Goal: Task Accomplishment & Management: Use online tool/utility

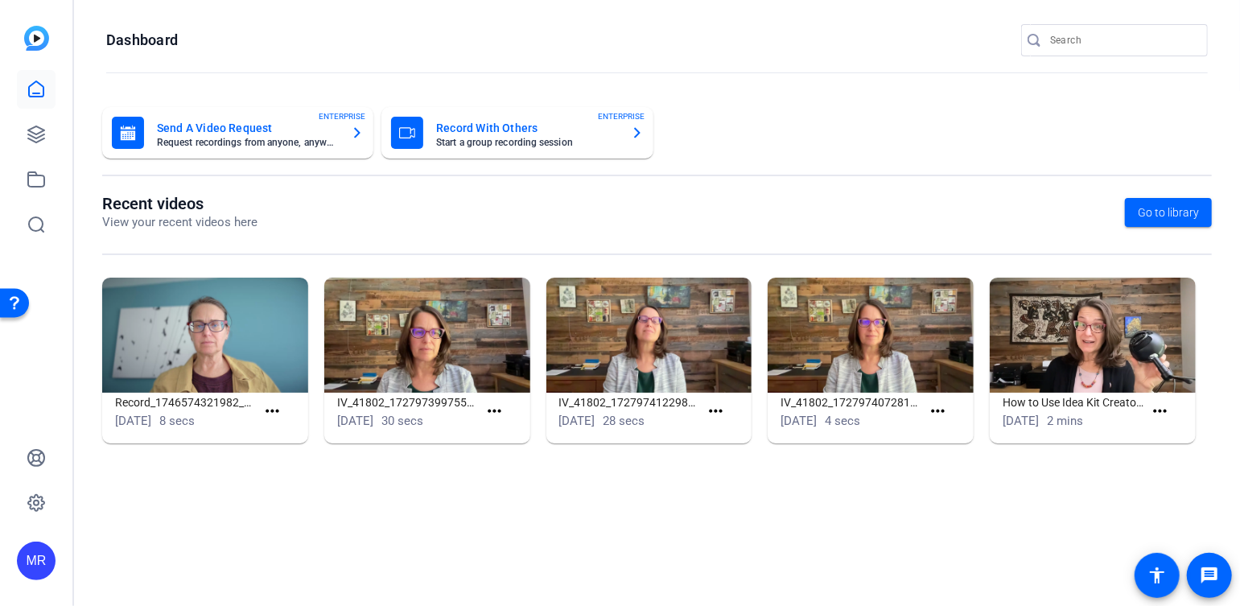
click at [1112, 43] on input "Search" at bounding box center [1122, 40] width 145 height 19
type input "moyer"
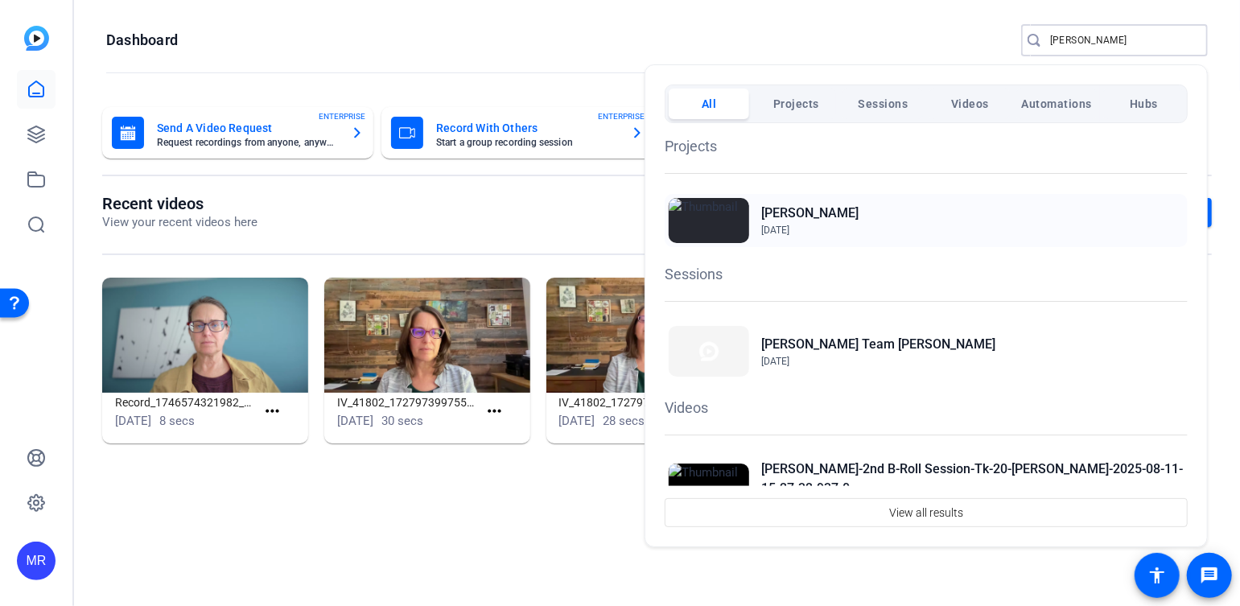
click at [784, 207] on h2 "Moyer" at bounding box center [809, 213] width 97 height 19
click at [1088, 38] on div at bounding box center [620, 303] width 1240 height 606
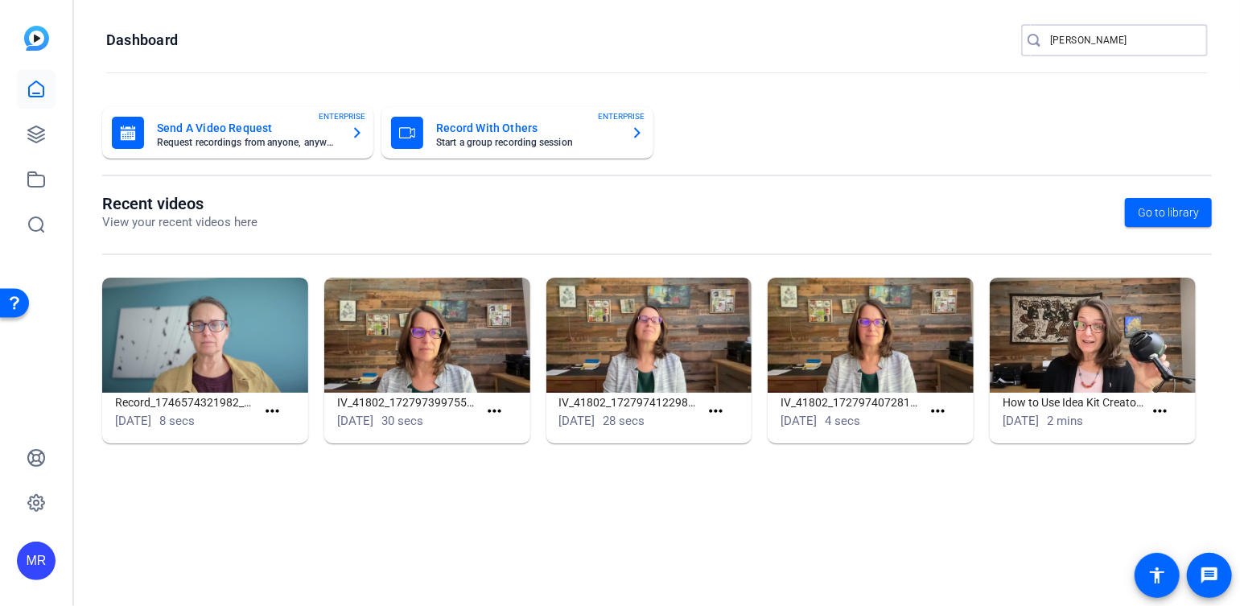
click at [1088, 38] on input "moyer" at bounding box center [1122, 40] width 145 height 19
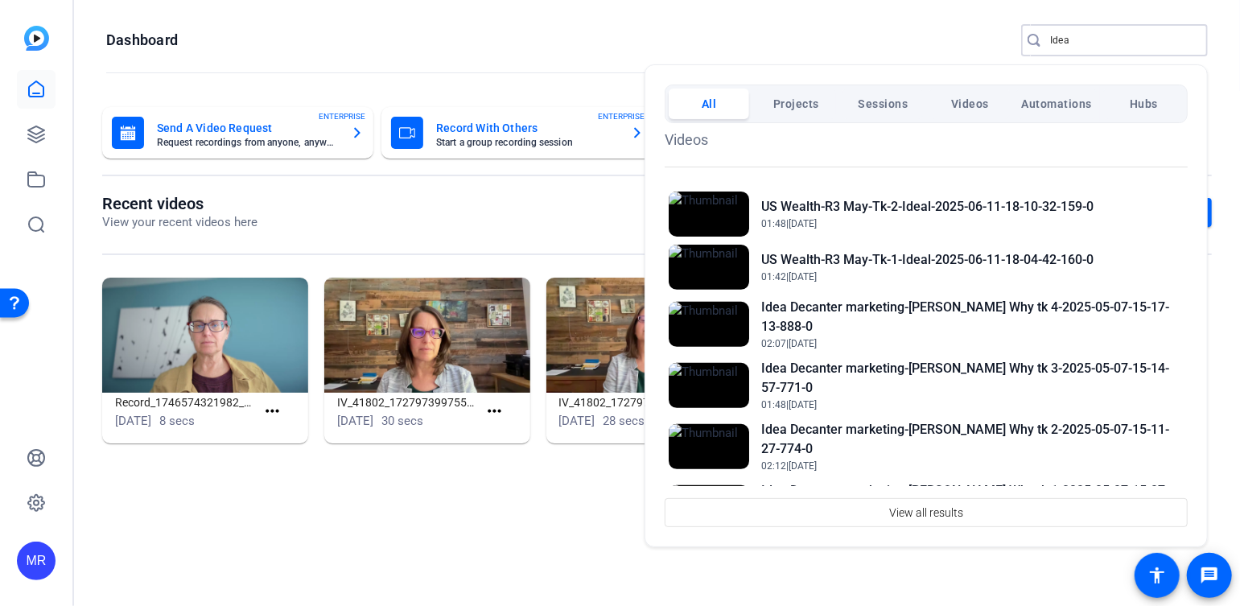
scroll to position [161, 0]
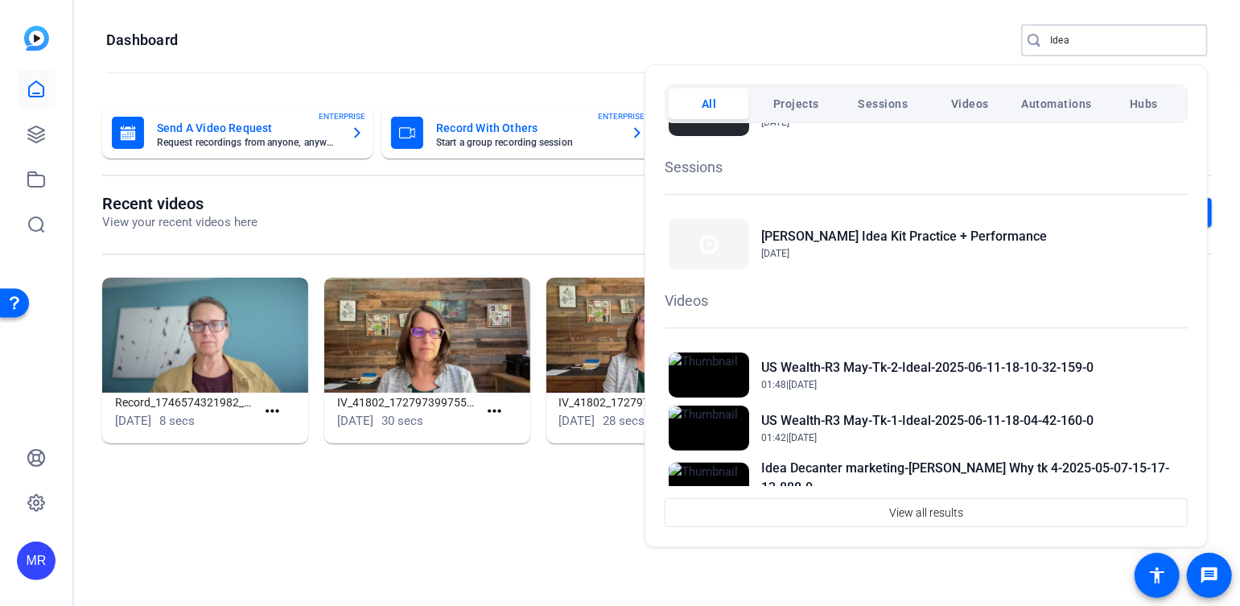
type input "Idea"
click at [1090, 38] on div at bounding box center [620, 303] width 1240 height 606
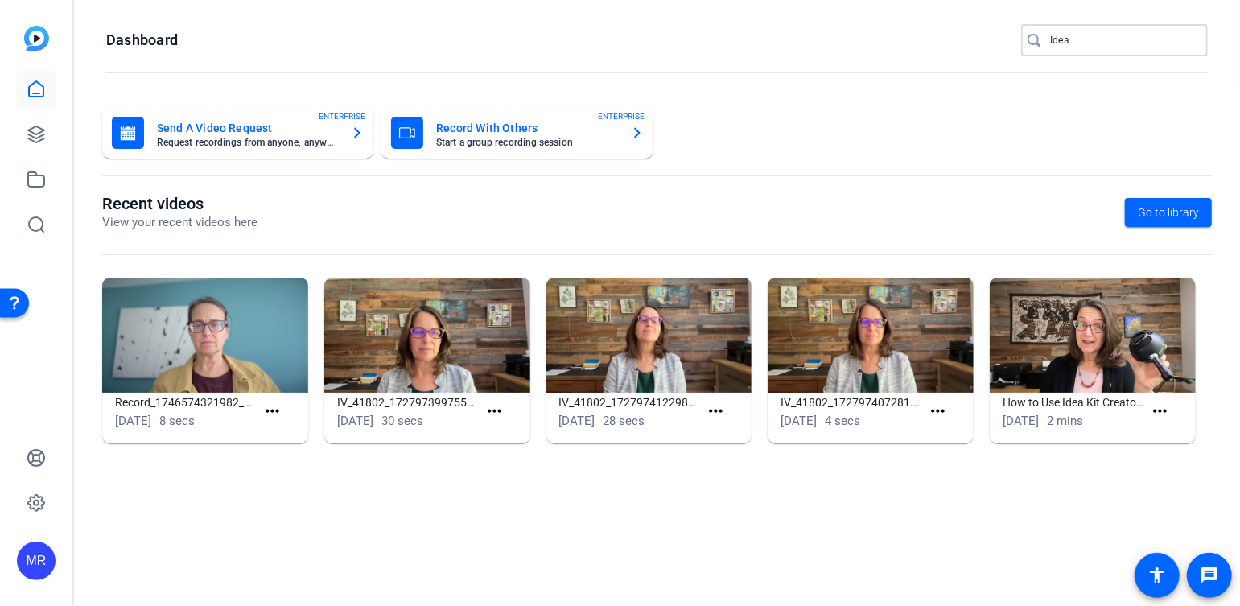
drag, startPoint x: 1079, startPoint y: 40, endPoint x: 1011, endPoint y: 42, distance: 68.4
click at [1011, 42] on openreel-page-title "Dashboard Idea" at bounding box center [657, 40] width 1102 height 32
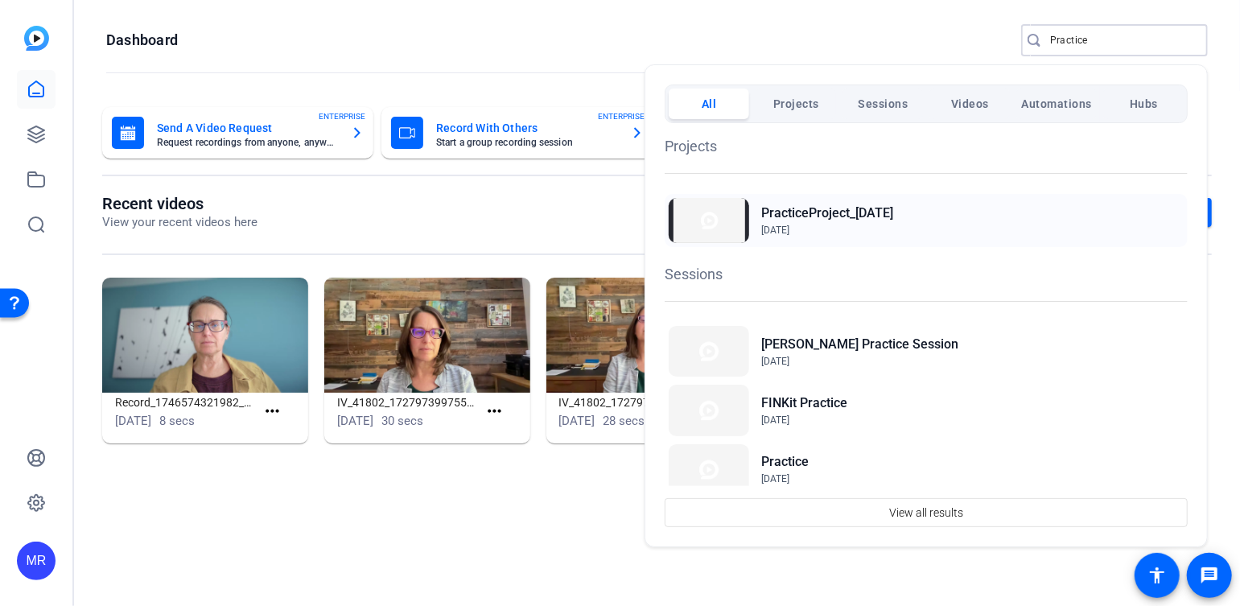
type input "Practice"
click at [892, 212] on h2 "PracticeProject_8.12.24" at bounding box center [827, 213] width 132 height 19
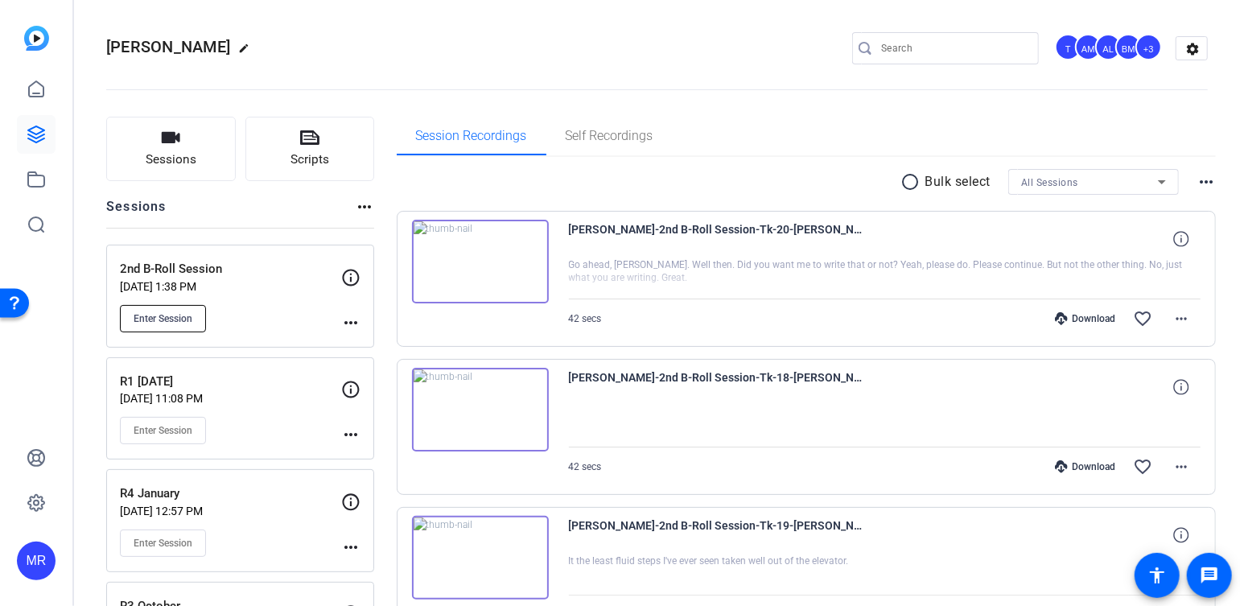
click at [173, 320] on span "Enter Session" at bounding box center [163, 318] width 59 height 13
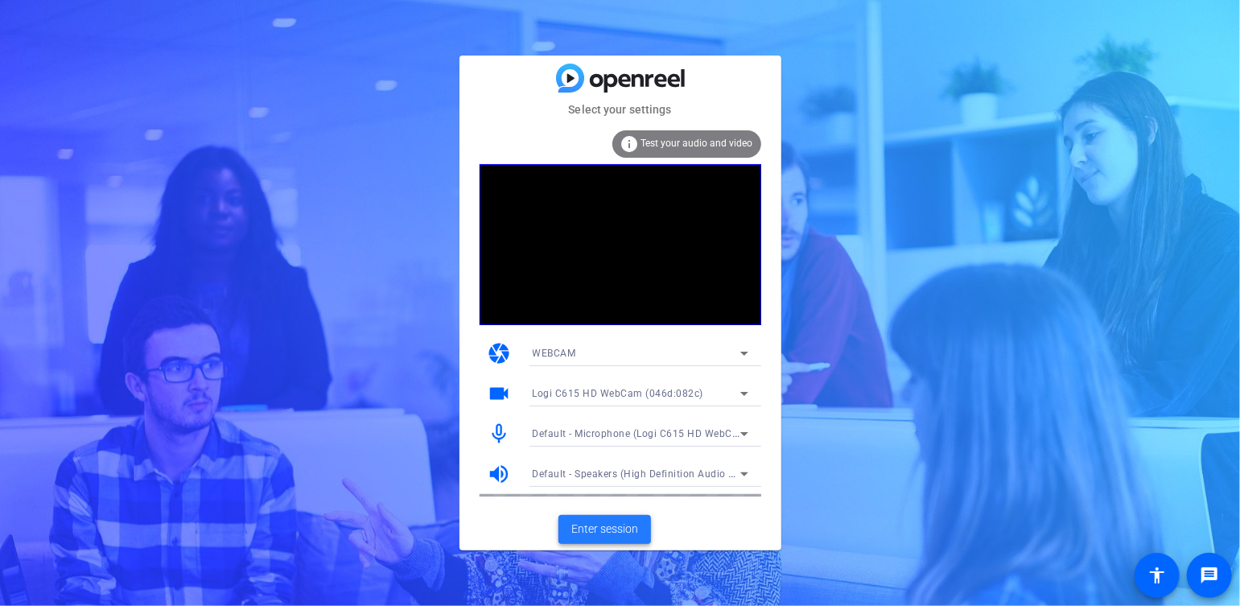
click at [603, 525] on span "Enter session" at bounding box center [604, 529] width 67 height 17
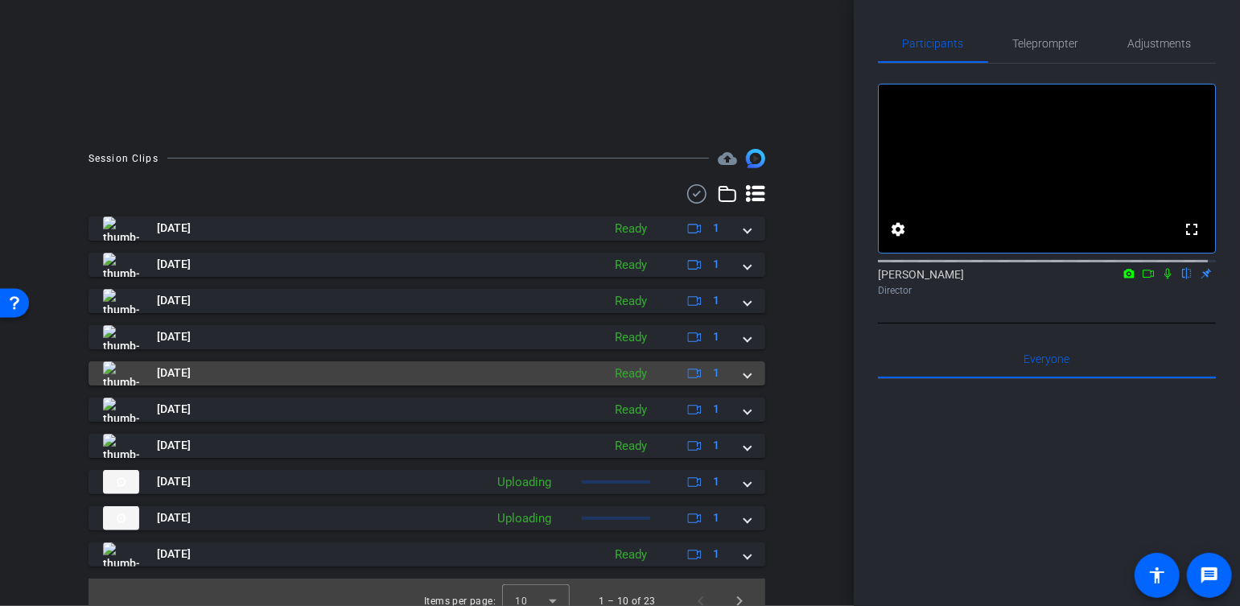
scroll to position [337, 0]
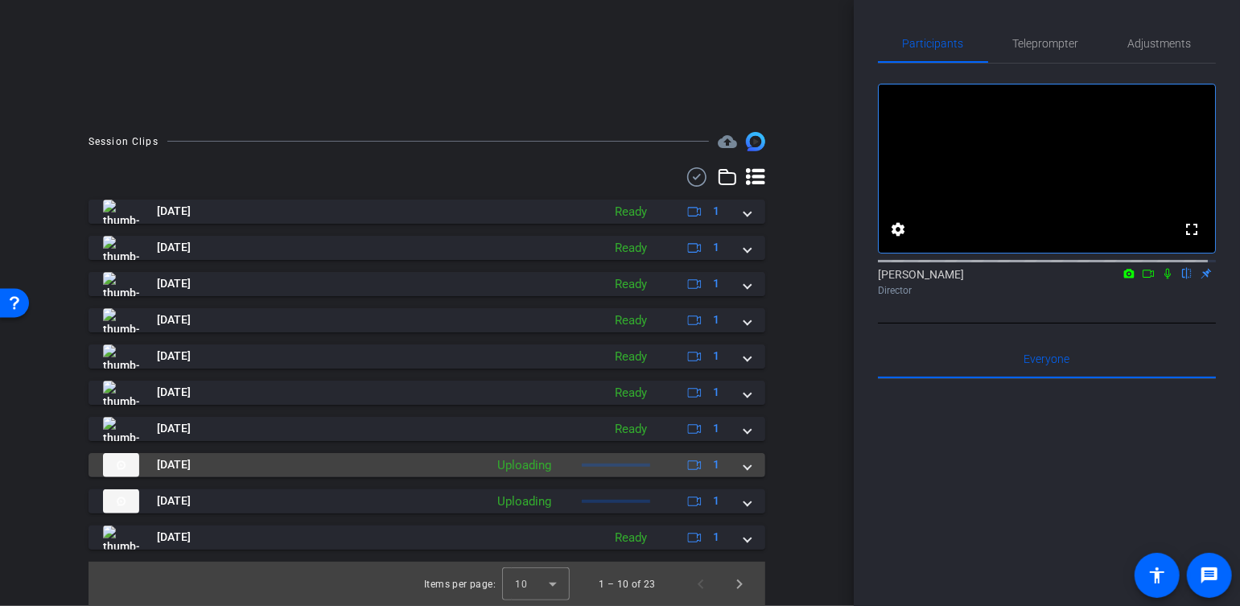
click at [734, 466] on div "[DATE] Uploading 1" at bounding box center [423, 465] width 641 height 24
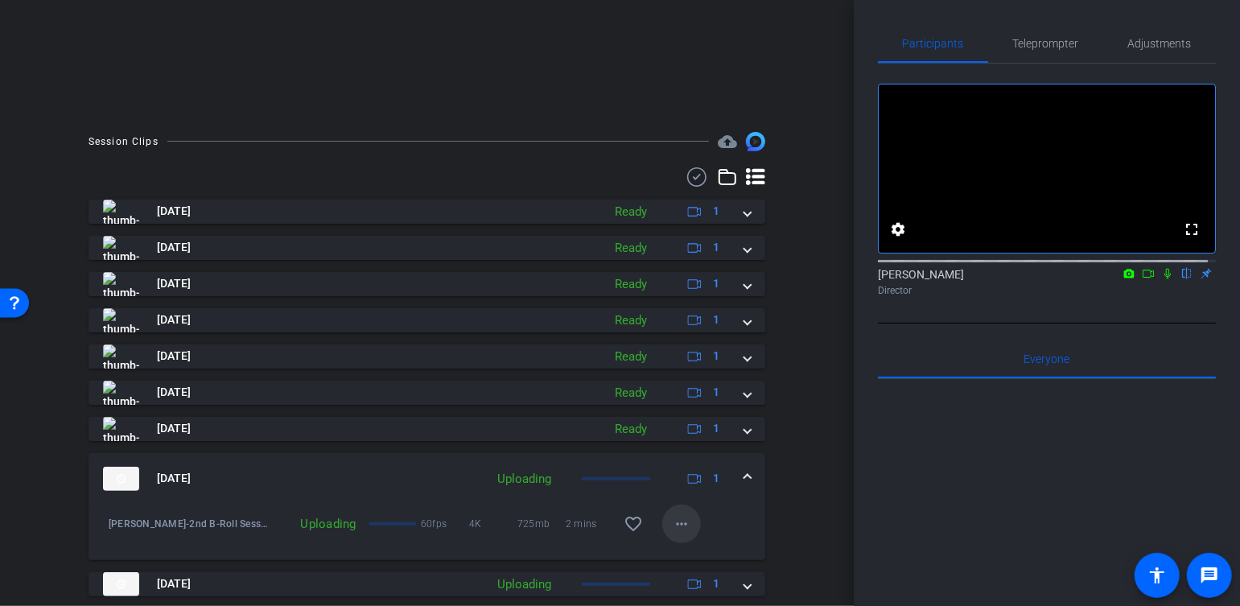
click at [679, 528] on mat-icon "more_horiz" at bounding box center [681, 523] width 19 height 19
click at [697, 556] on span "Cancel Upload" at bounding box center [702, 556] width 68 height 19
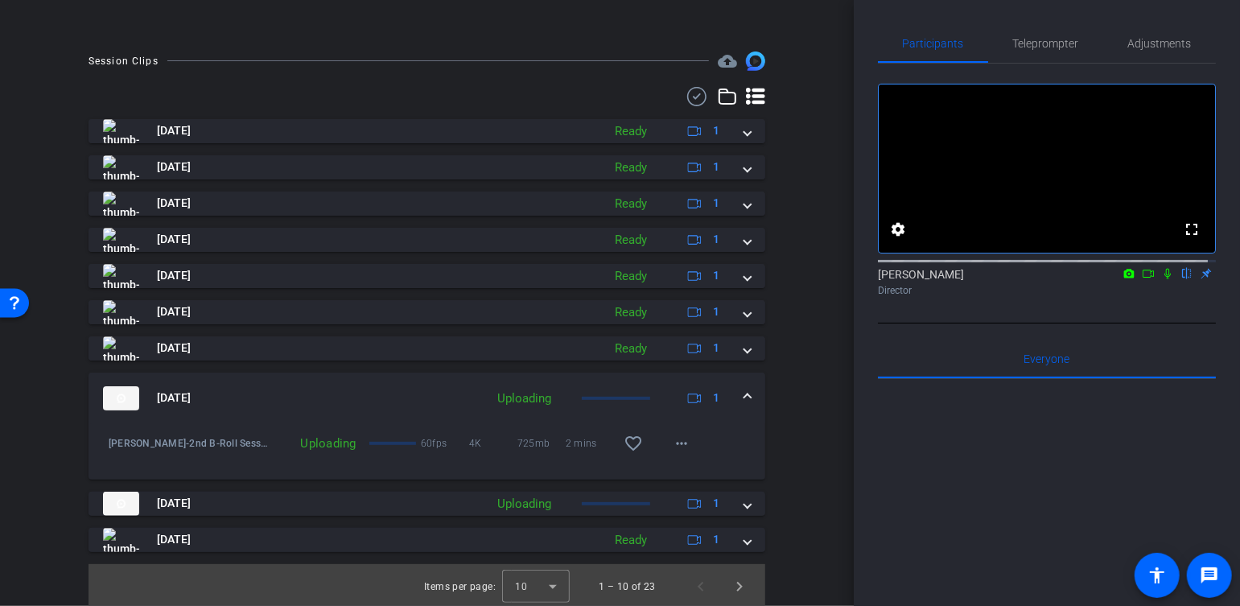
scroll to position [420, 0]
click at [672, 443] on mat-icon "more_horiz" at bounding box center [681, 440] width 19 height 19
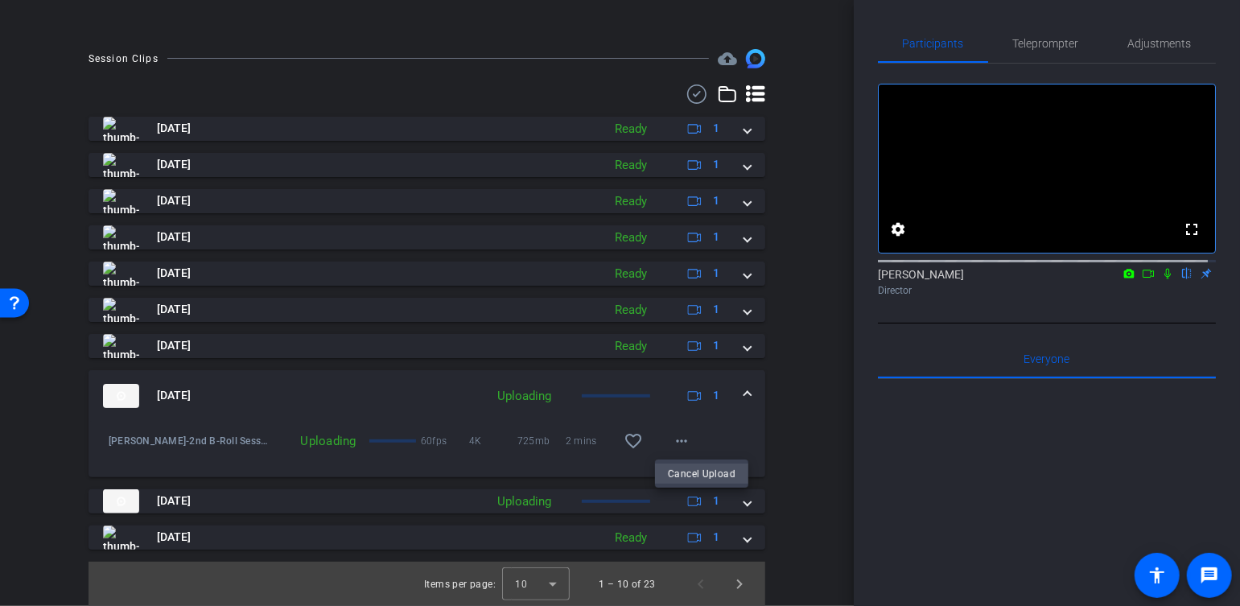
click at [697, 478] on span "Cancel Upload" at bounding box center [702, 473] width 68 height 19
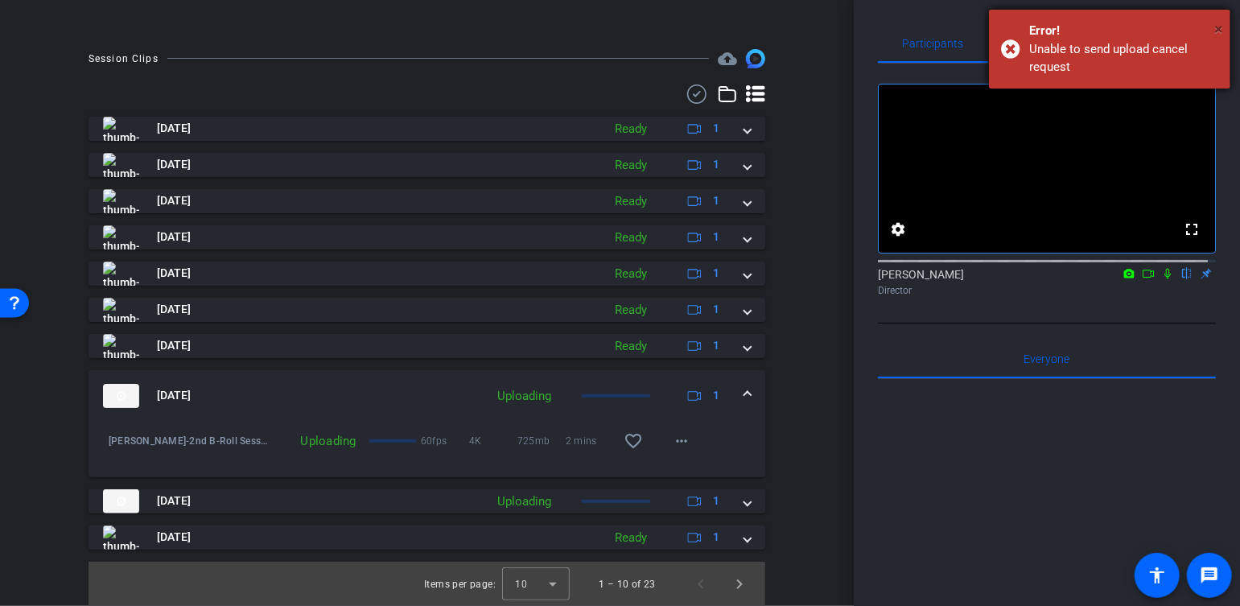
click at [1219, 31] on span "×" at bounding box center [1218, 28] width 9 height 19
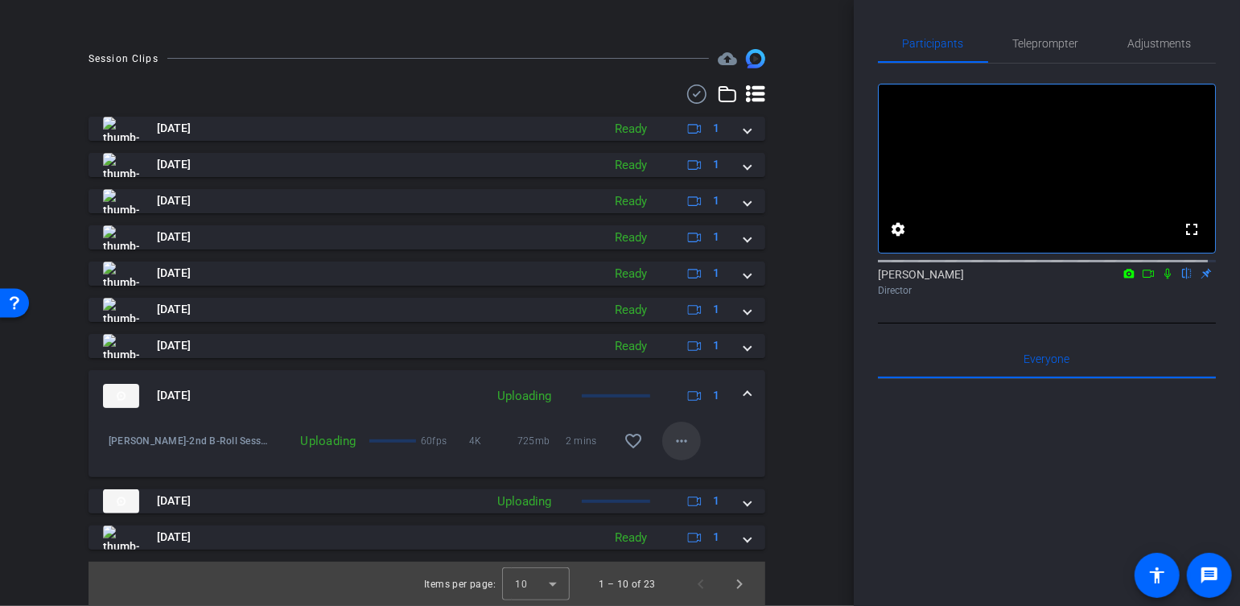
click at [684, 443] on span at bounding box center [681, 441] width 39 height 39
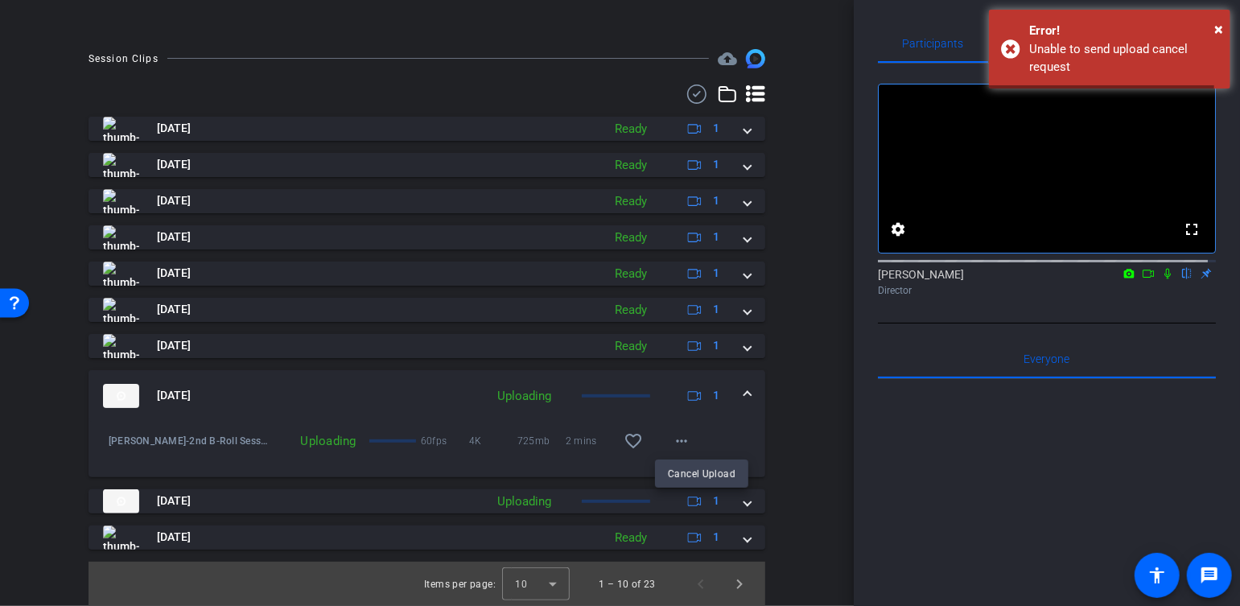
click at [748, 397] on div at bounding box center [620, 303] width 1240 height 606
click at [744, 395] on mat-expansion-panel-header "[DATE] Uploading 1" at bounding box center [427, 395] width 677 height 51
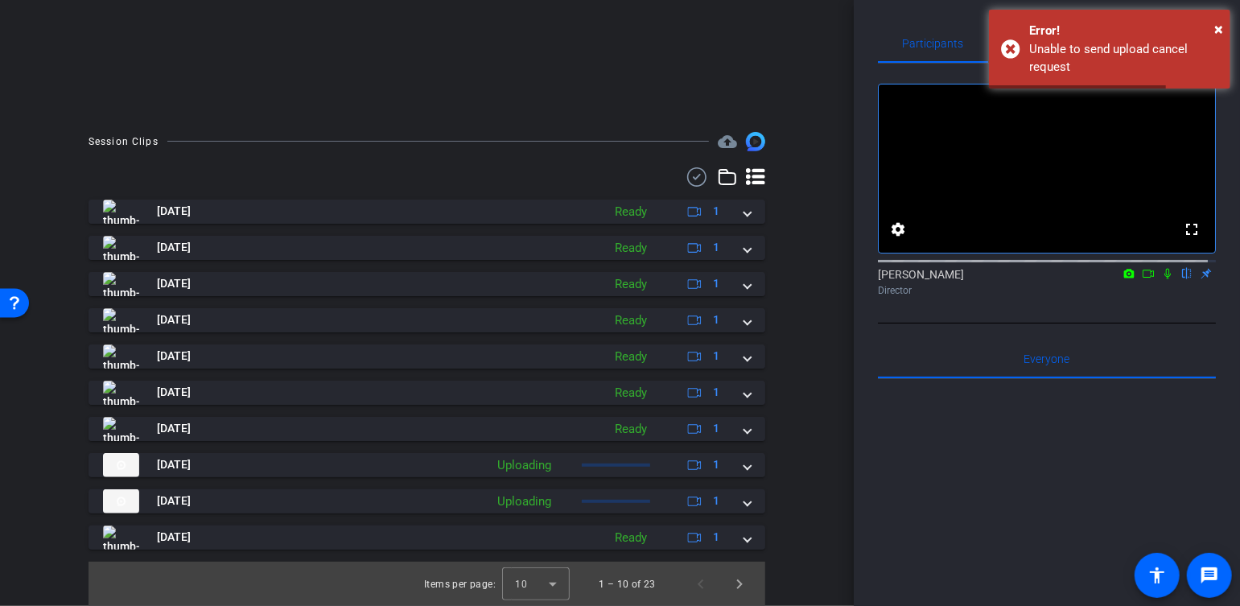
scroll to position [337, 0]
click at [726, 577] on span "Next page" at bounding box center [739, 584] width 39 height 39
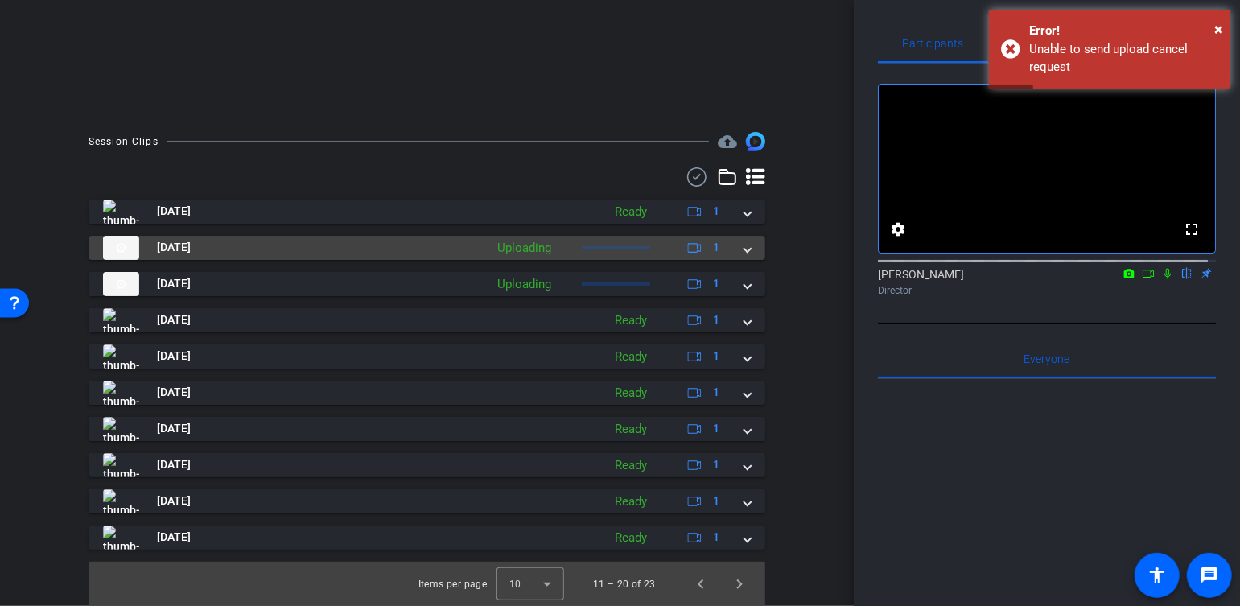
click at [746, 246] on mat-expansion-panel-header "[DATE] Uploading 1" at bounding box center [427, 248] width 677 height 24
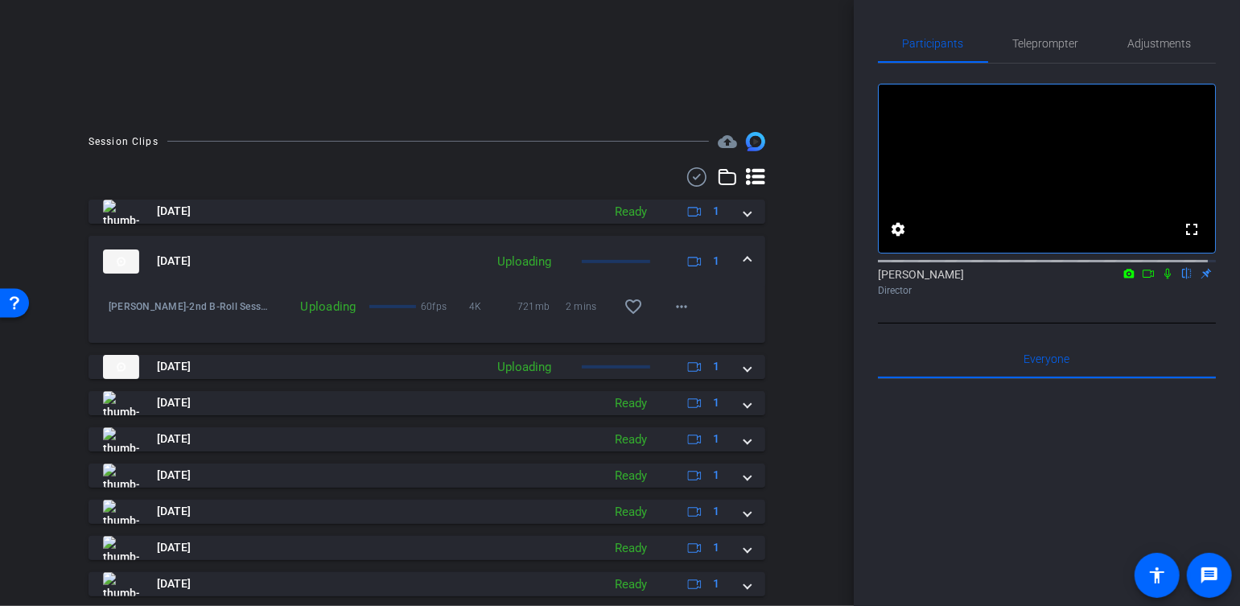
click at [744, 257] on span at bounding box center [747, 261] width 6 height 17
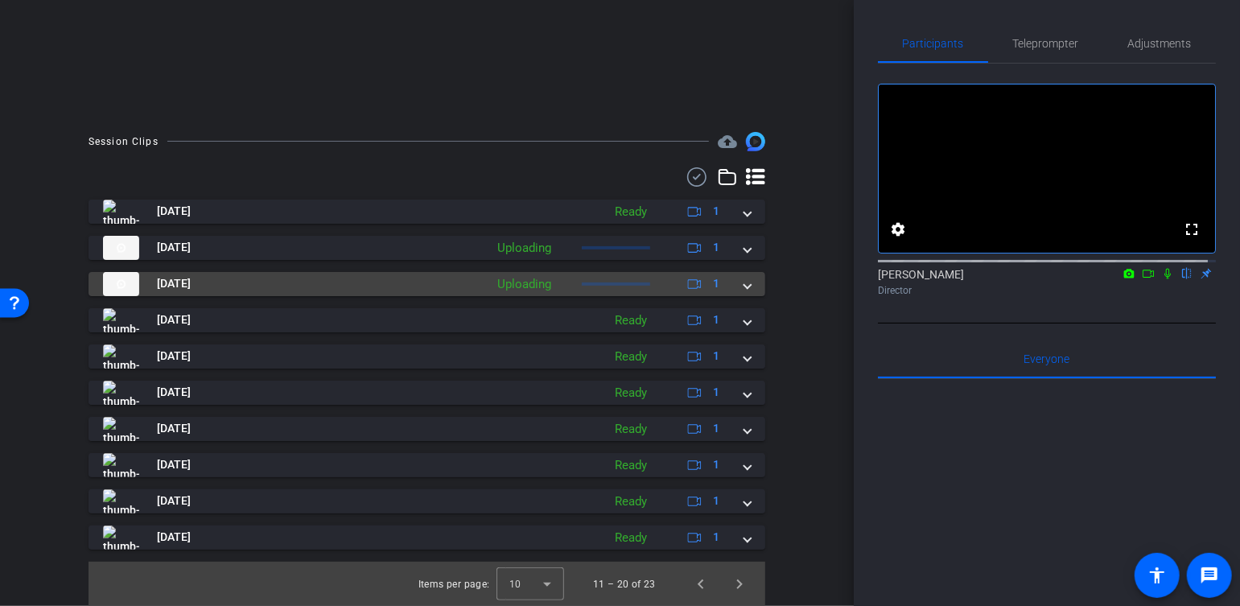
click at [746, 287] on mat-expansion-panel-header "[DATE] Uploading 1" at bounding box center [427, 284] width 677 height 24
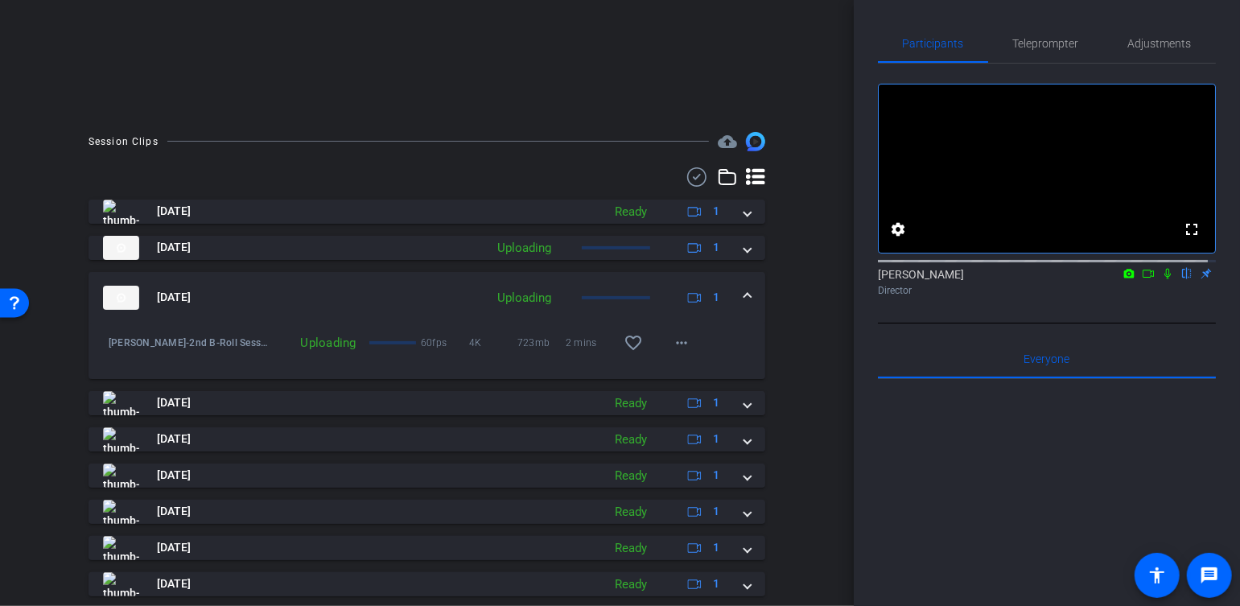
click at [734, 295] on div "[DATE] Uploading 1" at bounding box center [423, 298] width 641 height 24
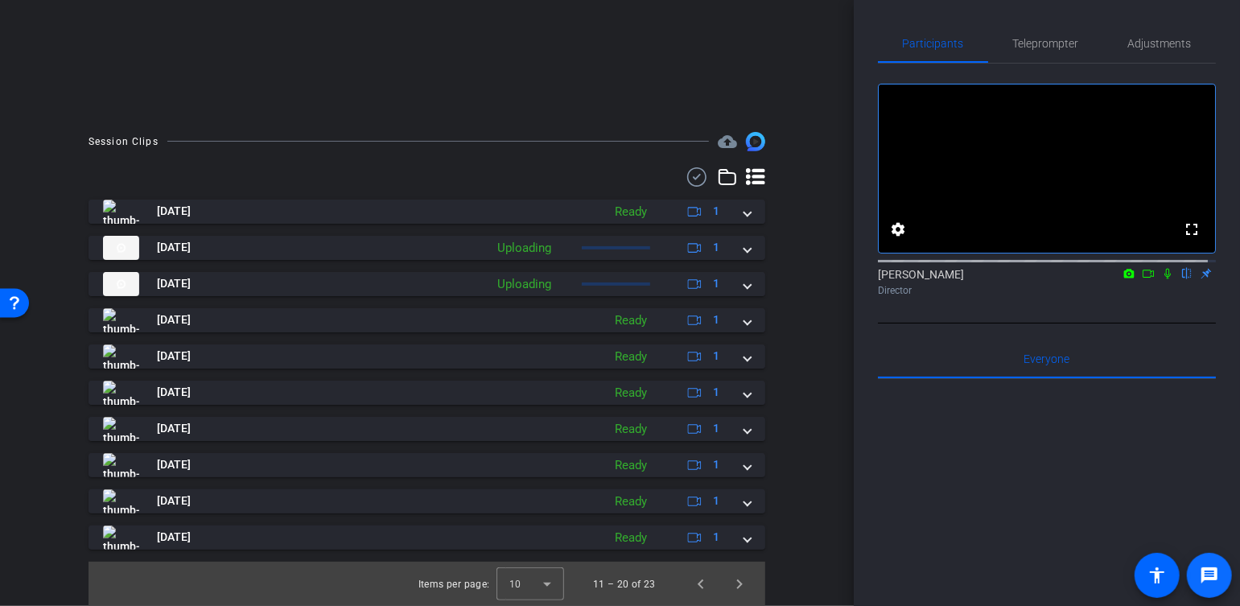
click at [1212, 583] on mat-icon "message" at bounding box center [1209, 575] width 19 height 19
click at [1142, 279] on icon at bounding box center [1148, 273] width 13 height 11
click at [1181, 279] on icon at bounding box center [1186, 273] width 13 height 11
click at [694, 583] on span "Previous page" at bounding box center [701, 584] width 39 height 39
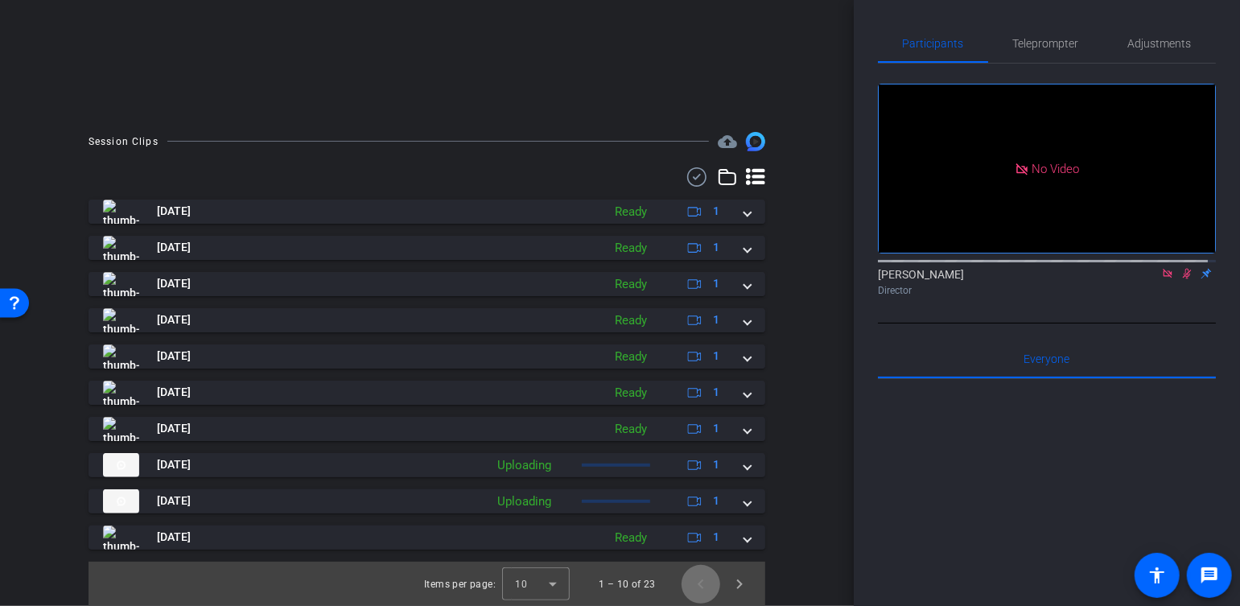
click at [694, 583] on span "Previous page" at bounding box center [701, 584] width 39 height 39
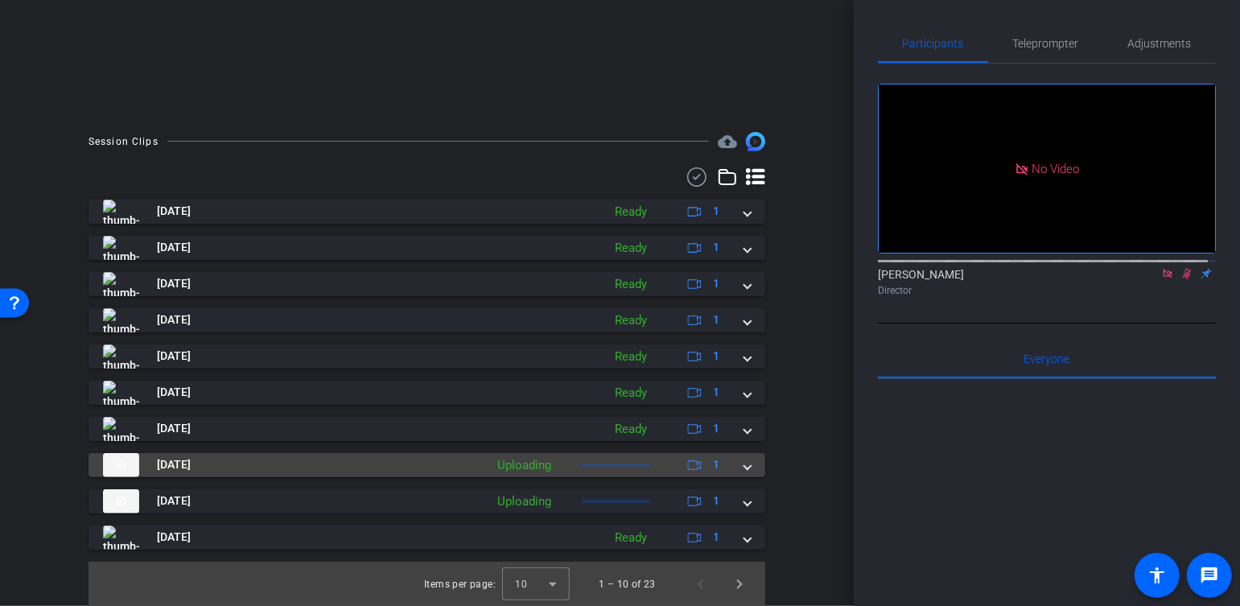
click at [565, 472] on mat-panel-description "Uploading 1" at bounding box center [610, 465] width 242 height 24
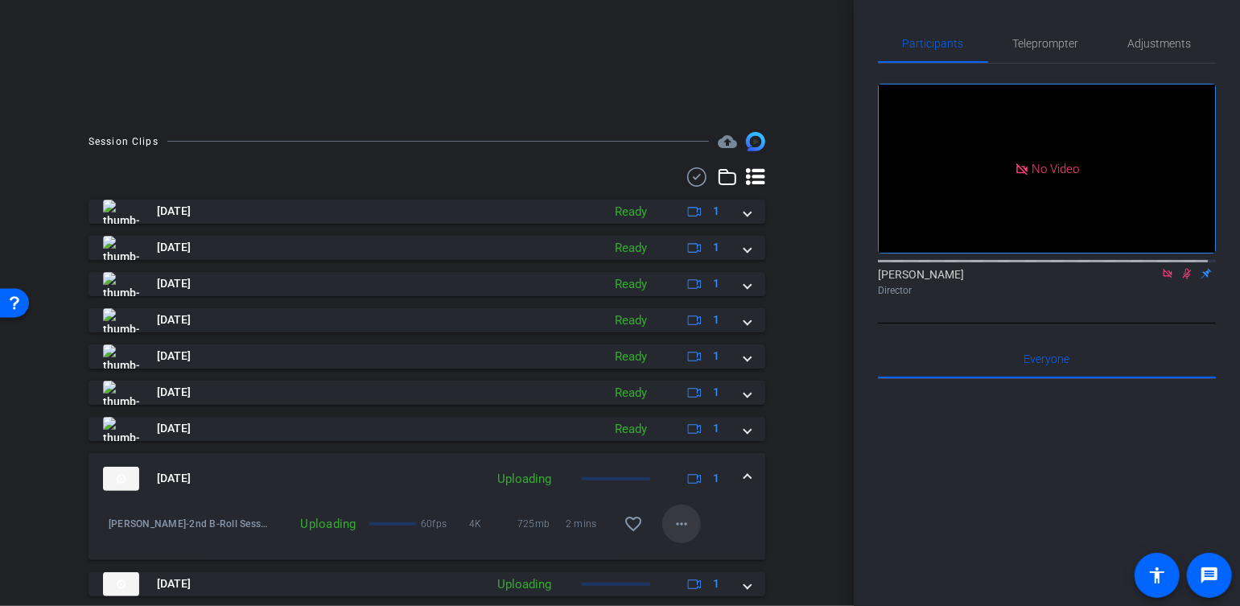
click at [672, 522] on mat-icon "more_horiz" at bounding box center [681, 523] width 19 height 19
click at [703, 554] on span "Cancel Upload" at bounding box center [702, 556] width 68 height 19
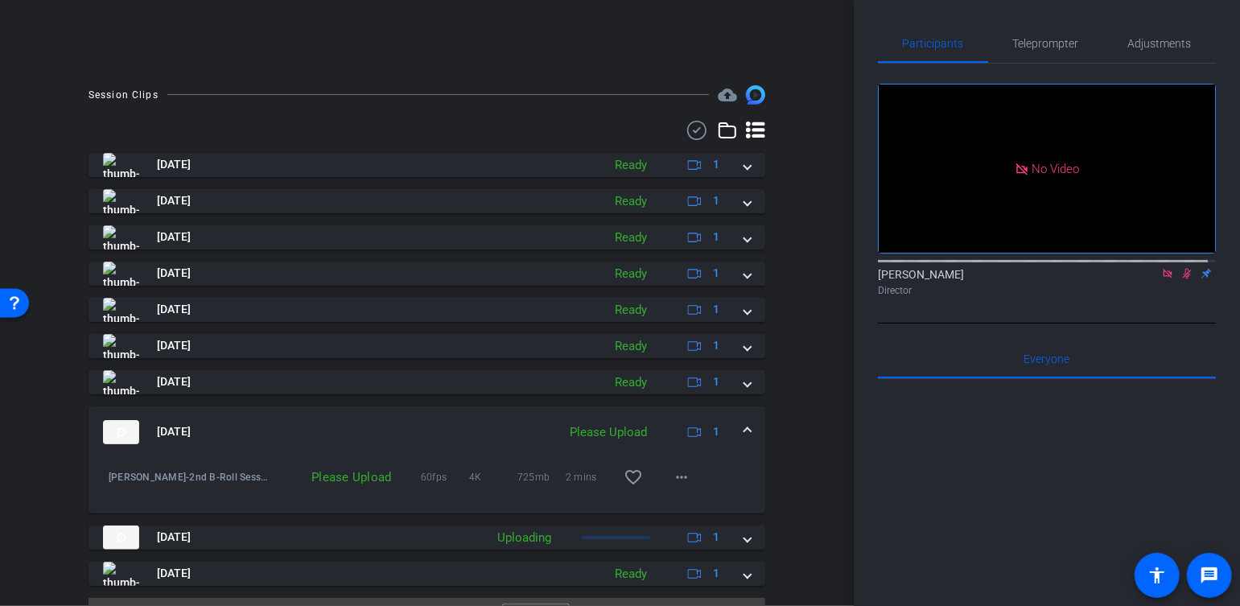
scroll to position [420, 0]
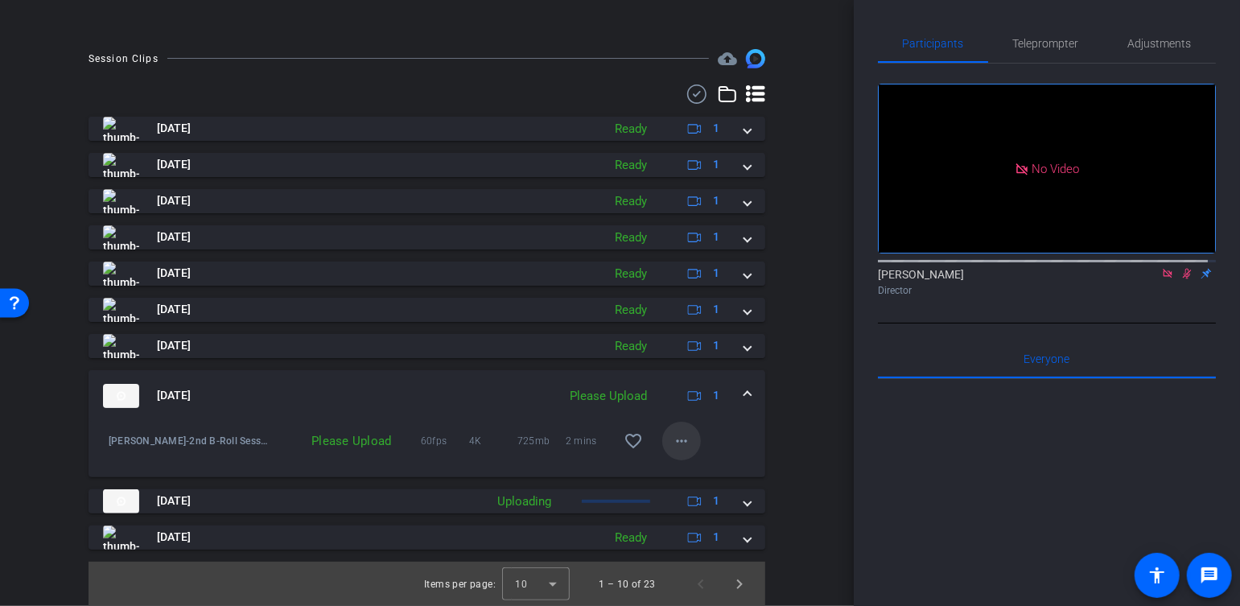
click at [672, 443] on mat-icon "more_horiz" at bounding box center [681, 440] width 19 height 19
click at [684, 469] on span "Upload" at bounding box center [700, 473] width 64 height 19
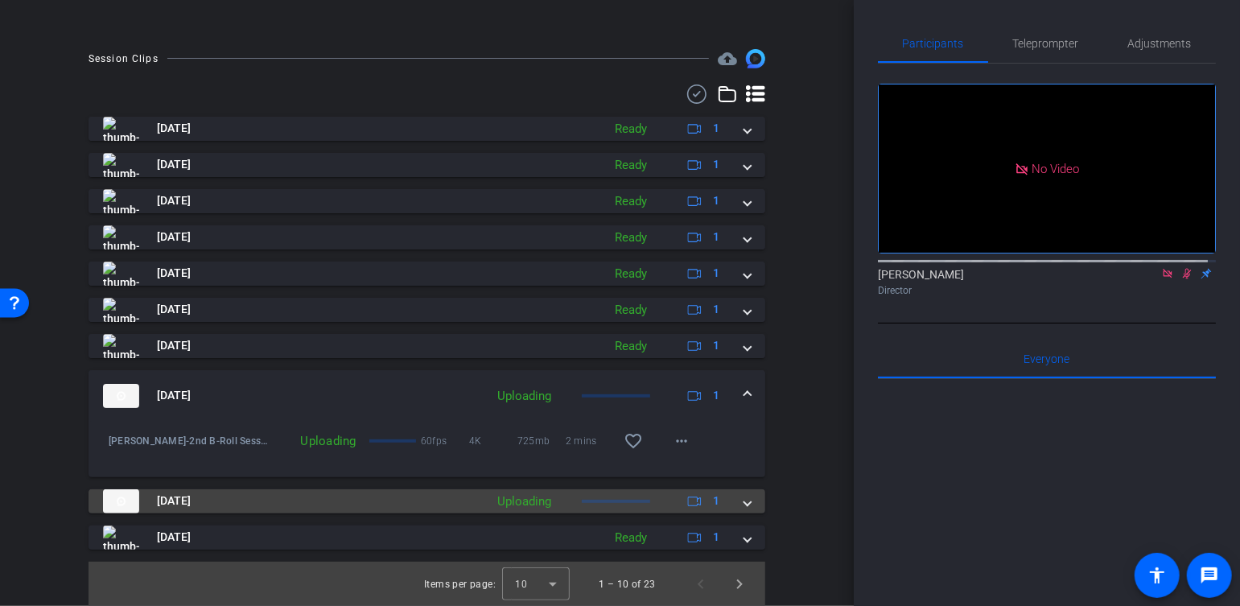
click at [658, 498] on mat-panel-description "Uploading 1" at bounding box center [610, 501] width 242 height 24
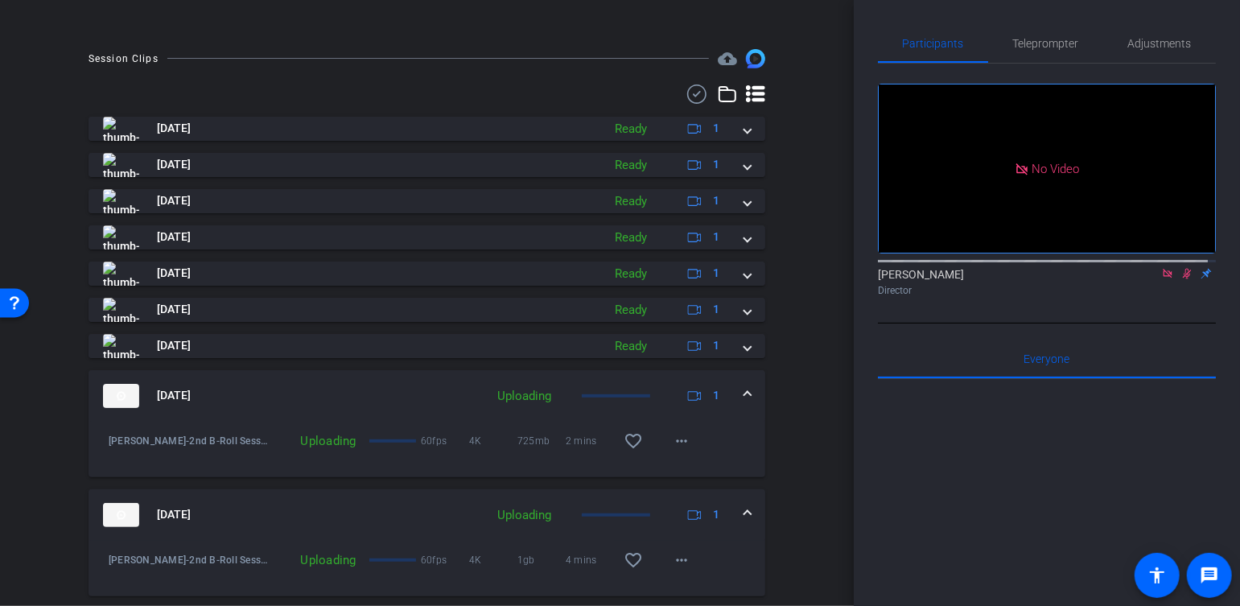
scroll to position [503, 0]
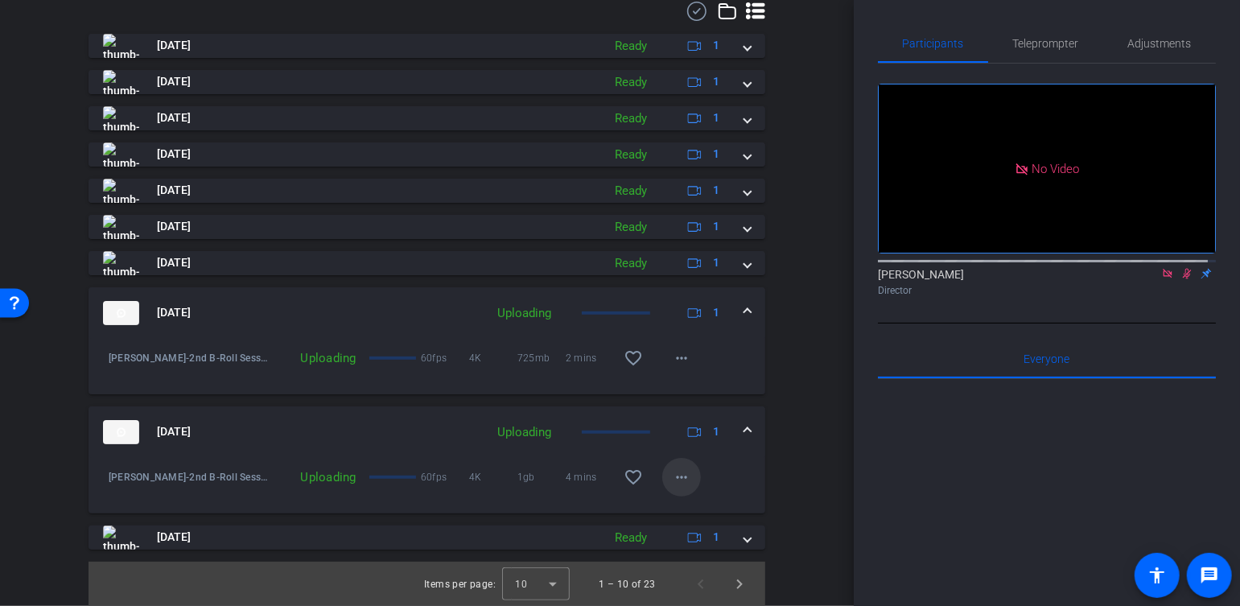
click at [672, 480] on mat-icon "more_horiz" at bounding box center [681, 477] width 19 height 19
click at [702, 508] on span "Cancel Upload" at bounding box center [702, 510] width 68 height 19
click at [681, 482] on mat-icon "more_horiz" at bounding box center [681, 477] width 19 height 19
click at [703, 512] on span "Upload" at bounding box center [700, 510] width 64 height 19
click at [731, 583] on span "Next page" at bounding box center [739, 584] width 39 height 39
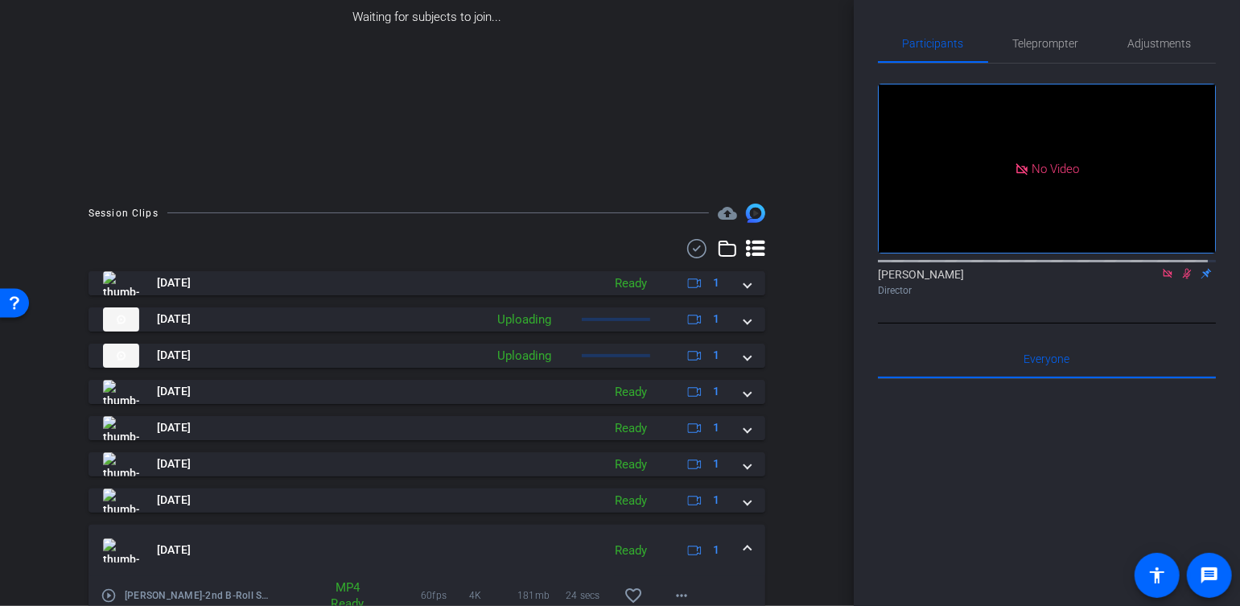
scroll to position [262, 0]
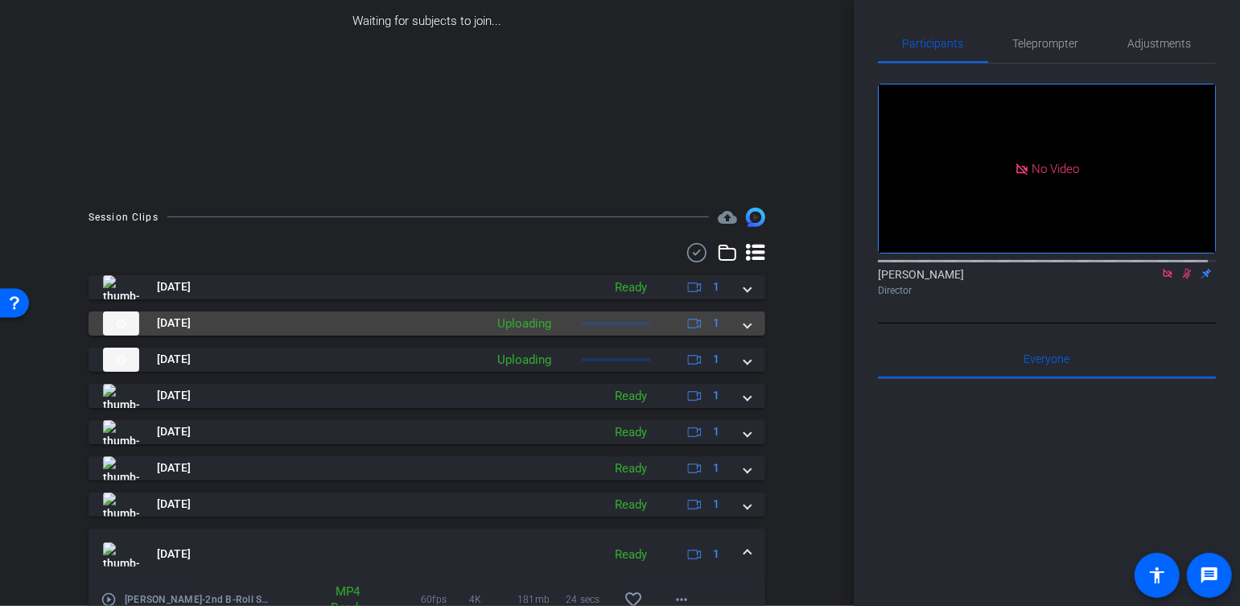
click at [595, 323] on div at bounding box center [616, 323] width 68 height 3
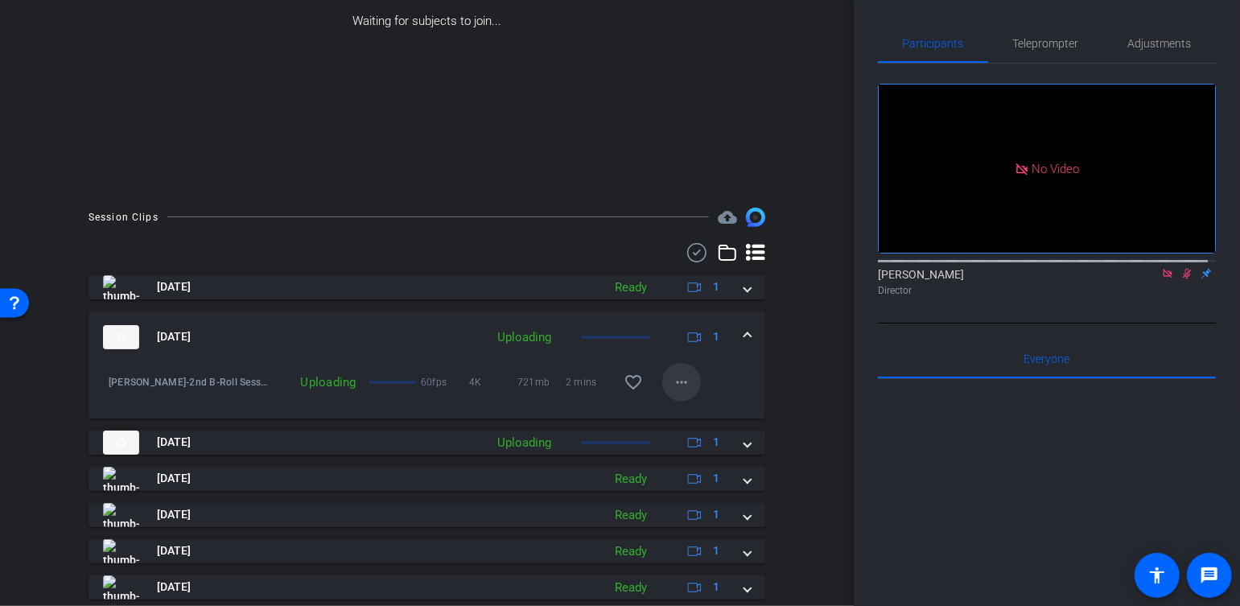
click at [681, 389] on mat-icon "more_horiz" at bounding box center [681, 382] width 19 height 19
click at [699, 416] on span "Cancel Upload" at bounding box center [702, 415] width 68 height 19
click at [675, 385] on mat-icon "more_horiz" at bounding box center [681, 382] width 19 height 19
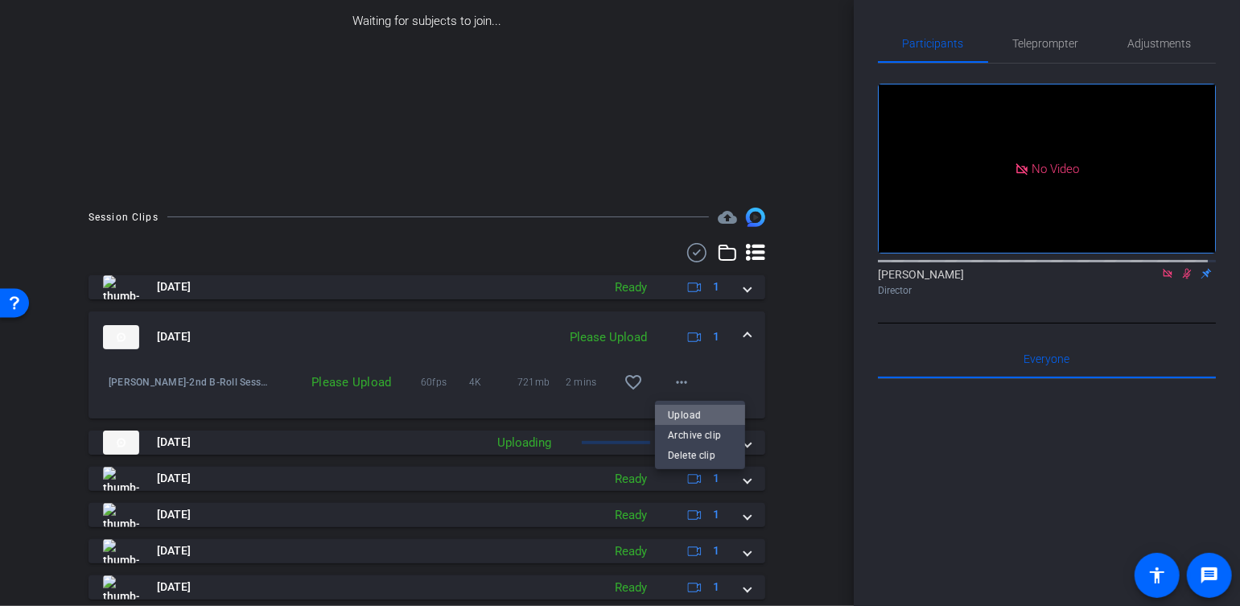
click at [700, 411] on span "Upload" at bounding box center [700, 415] width 64 height 19
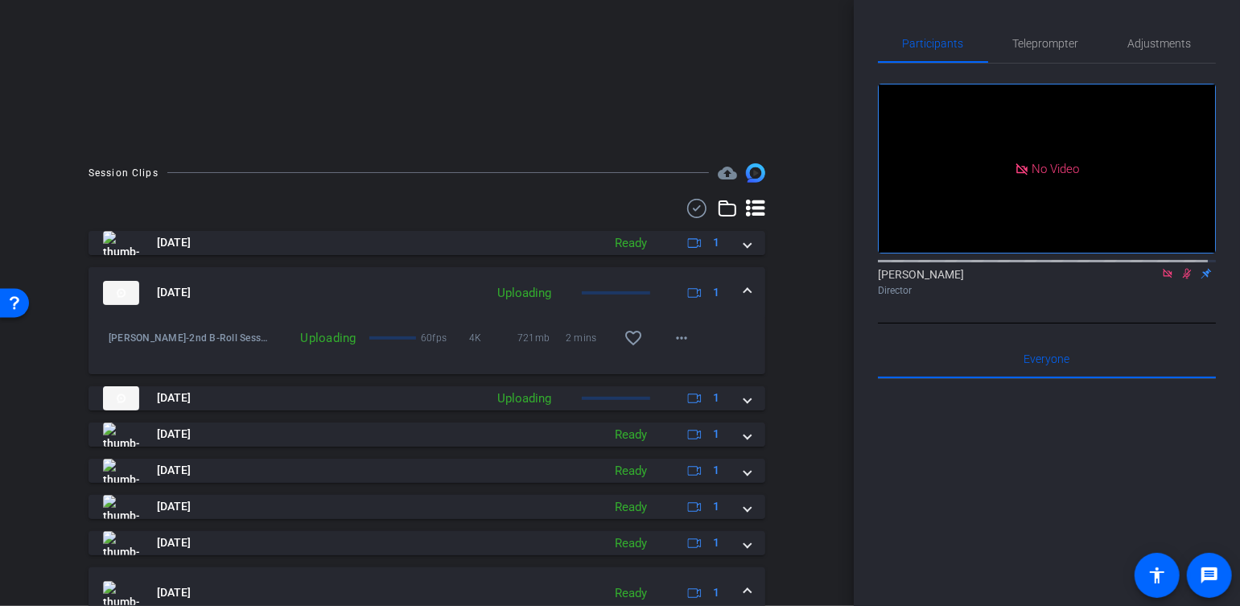
scroll to position [342, 0]
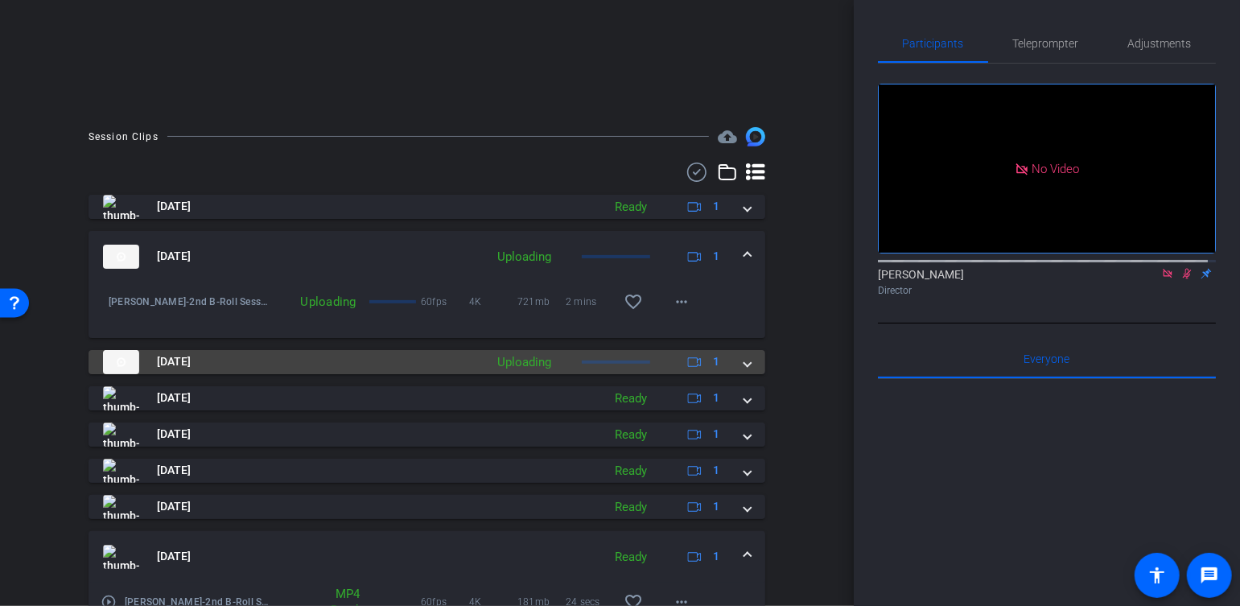
click at [655, 368] on mat-panel-description "Uploading 1" at bounding box center [610, 362] width 242 height 24
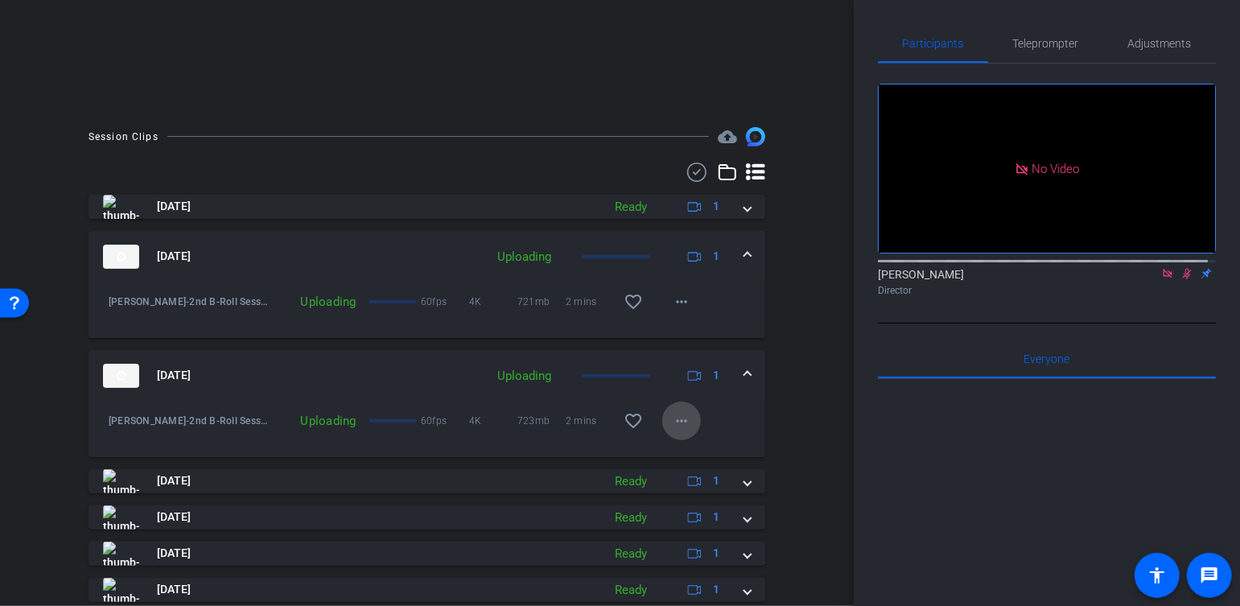
click at [672, 418] on mat-icon "more_horiz" at bounding box center [681, 420] width 19 height 19
click at [694, 450] on span "Cancel Upload" at bounding box center [702, 453] width 68 height 19
click at [662, 419] on span at bounding box center [681, 421] width 39 height 39
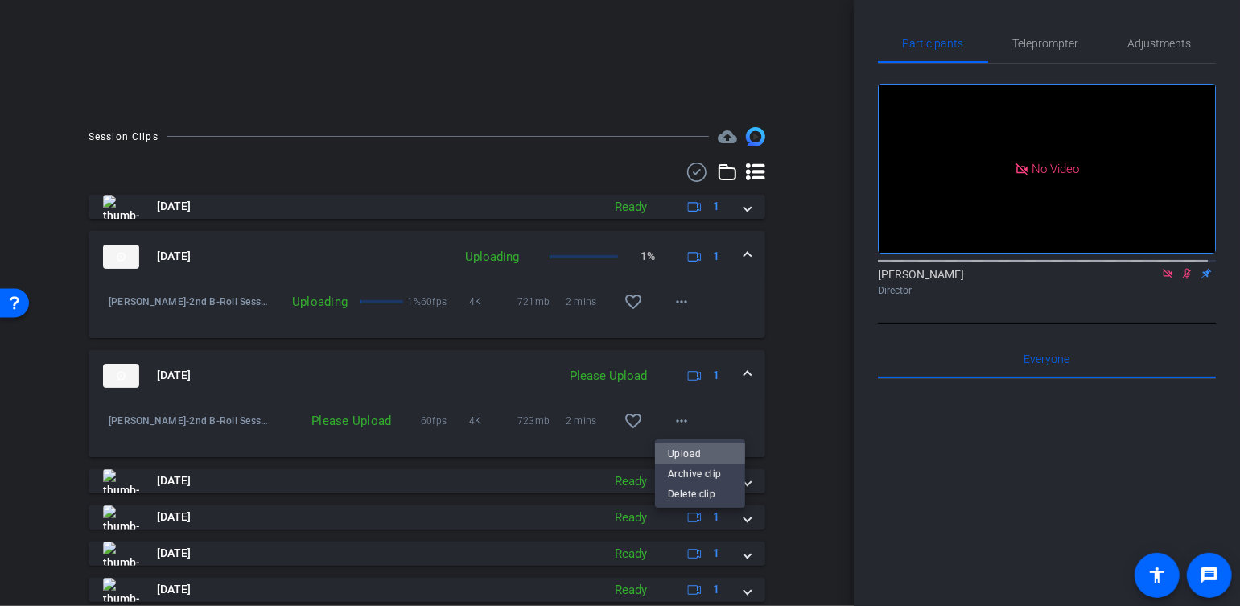
click at [694, 450] on span "Upload" at bounding box center [700, 453] width 64 height 19
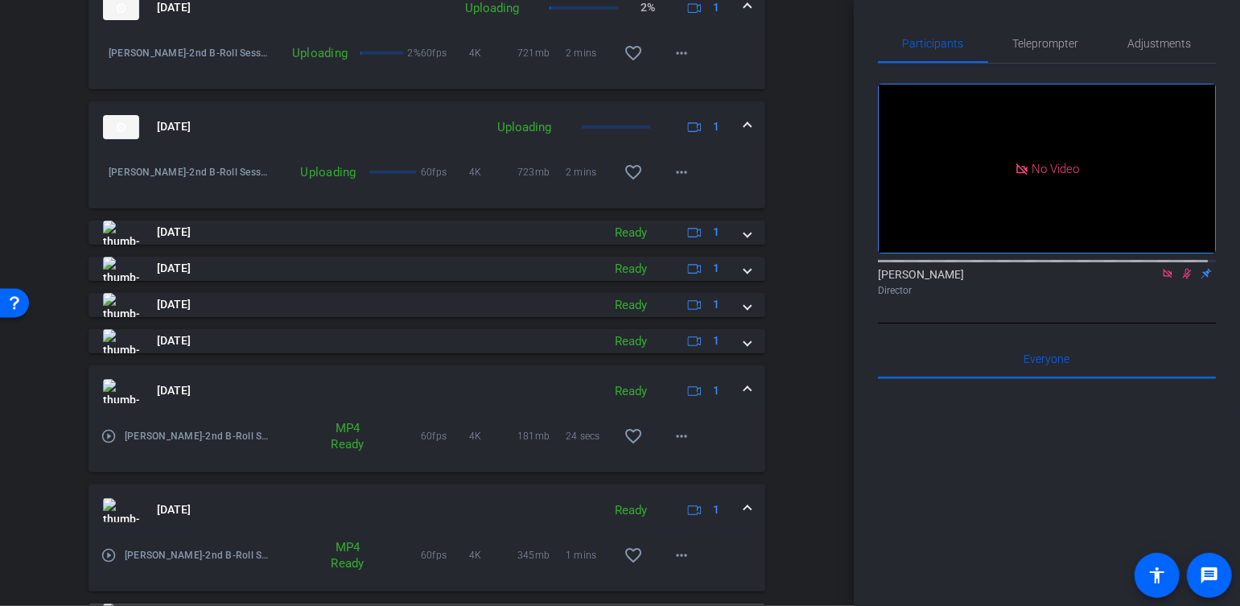
scroll to position [669, 0]
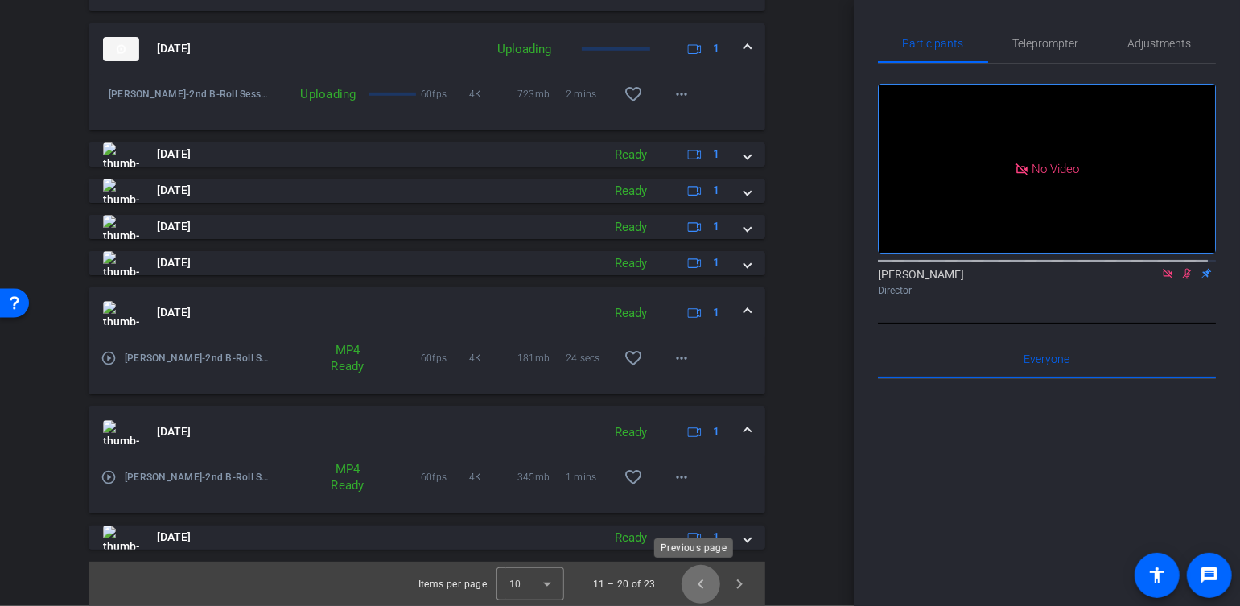
click at [694, 580] on span "Previous page" at bounding box center [701, 584] width 39 height 39
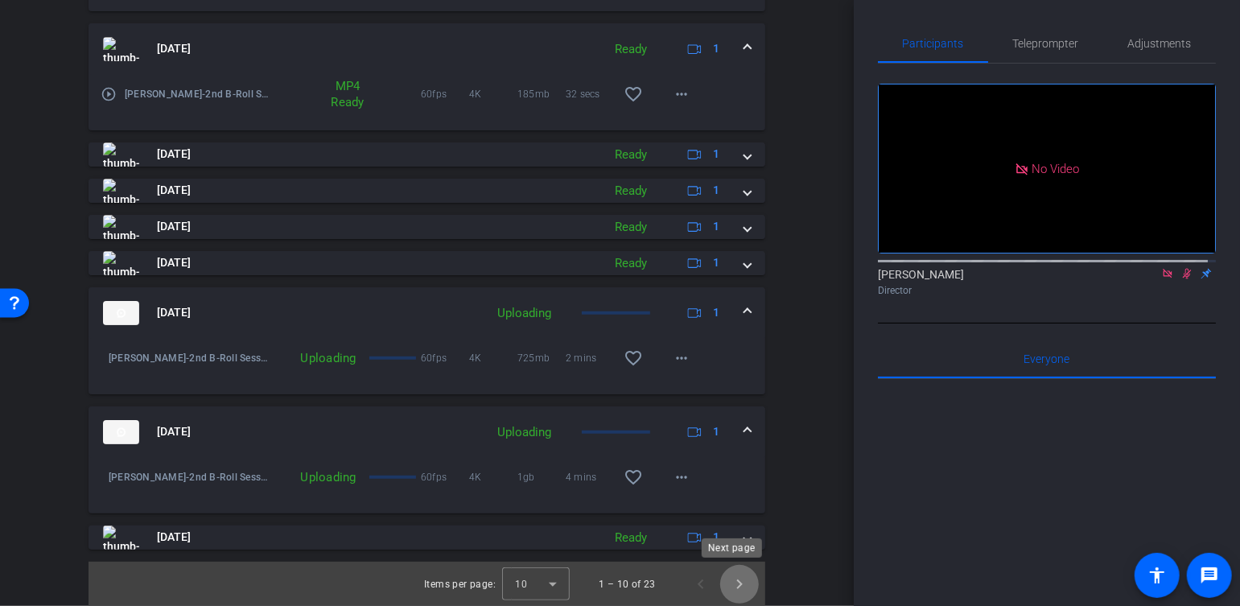
click at [729, 580] on span "Next page" at bounding box center [739, 584] width 39 height 39
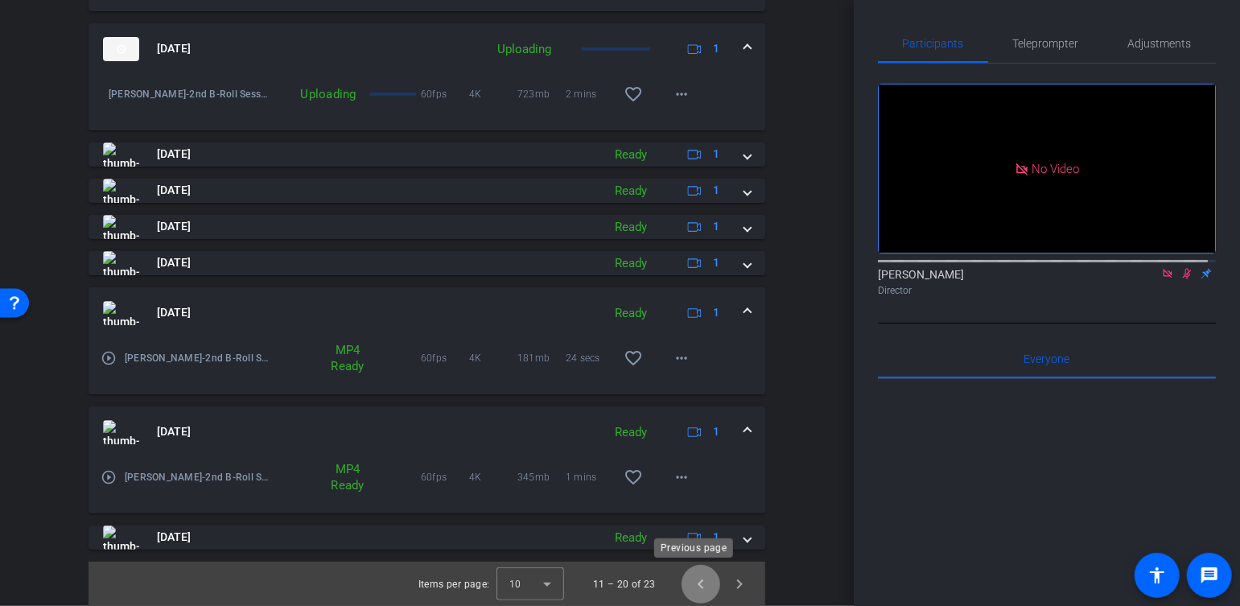
click at [692, 585] on span "Previous page" at bounding box center [701, 584] width 39 height 39
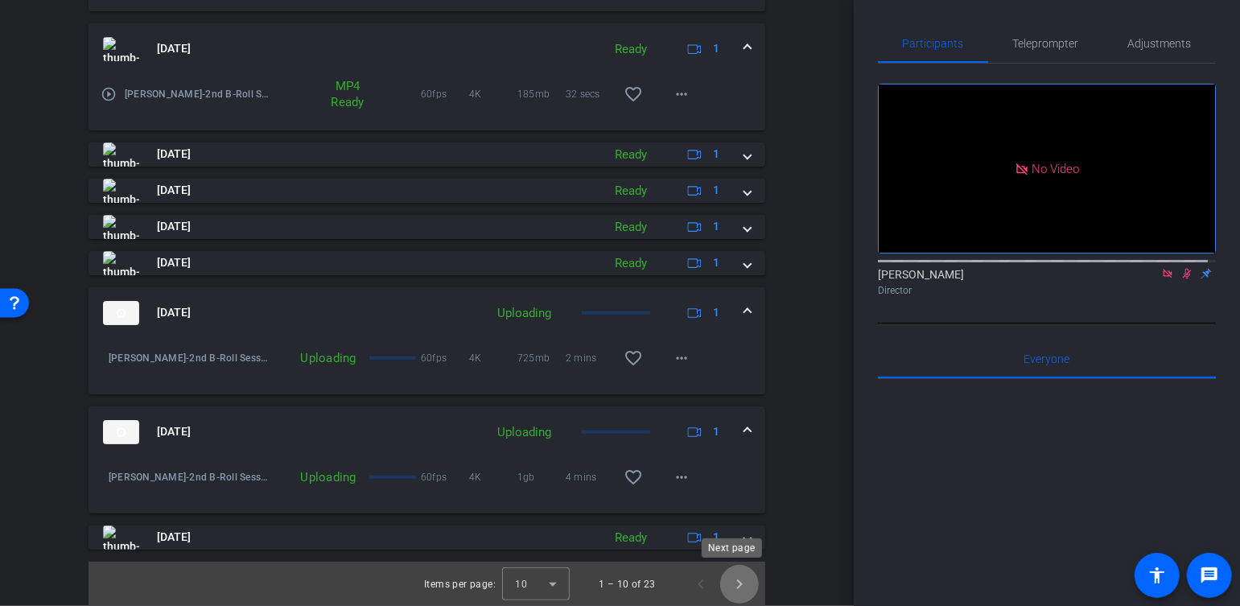
click at [734, 587] on span "Next page" at bounding box center [739, 584] width 39 height 39
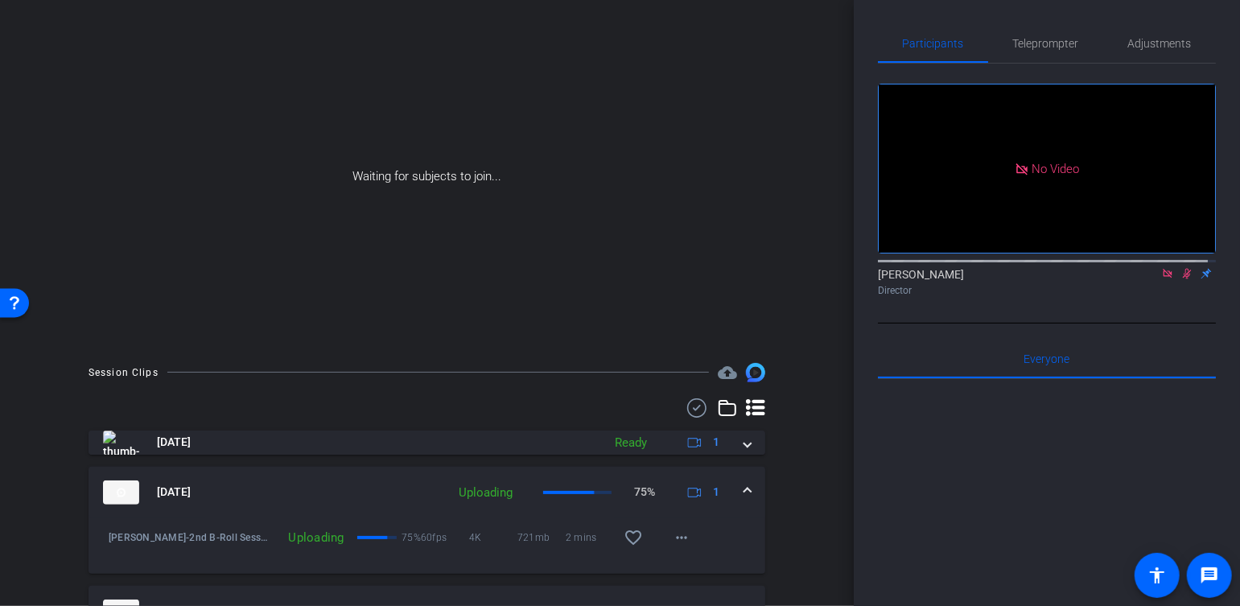
scroll to position [105, 0]
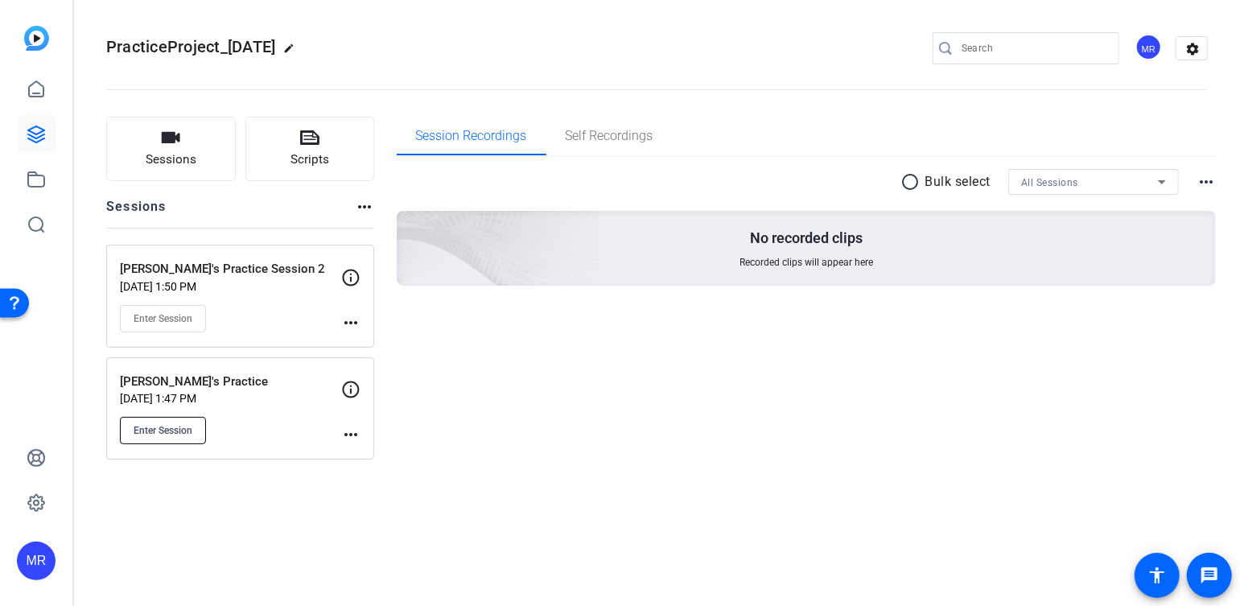
click at [171, 433] on span "Enter Session" at bounding box center [163, 430] width 59 height 13
click at [178, 162] on span "Sessions" at bounding box center [171, 159] width 51 height 19
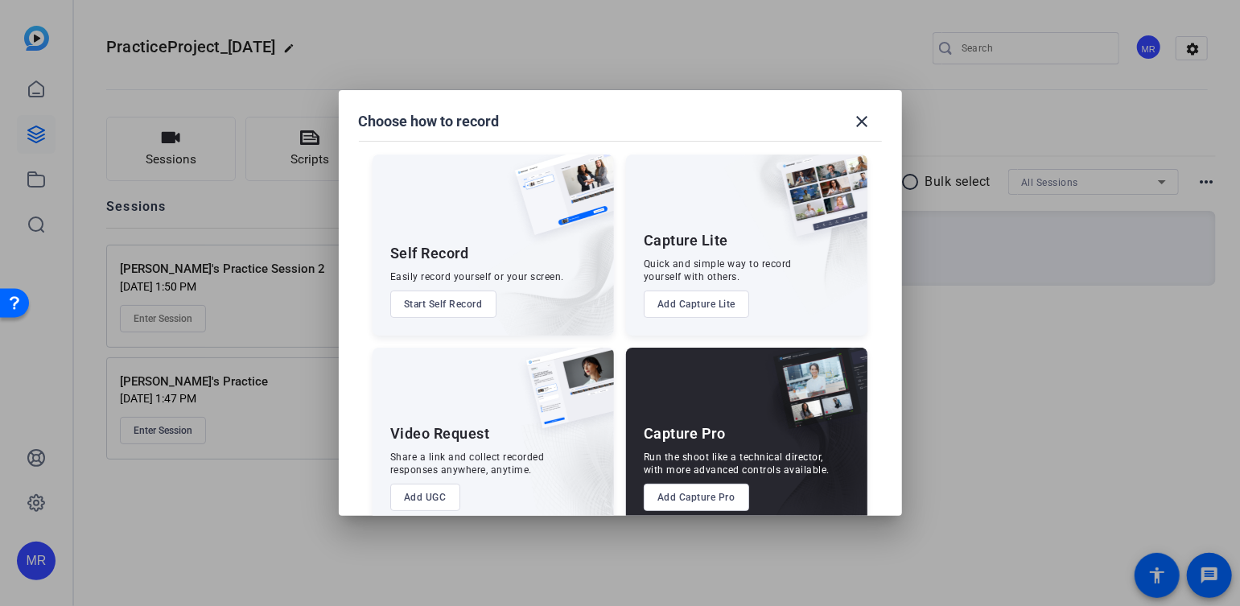
click at [704, 494] on button "Add Capture Pro" at bounding box center [696, 497] width 105 height 27
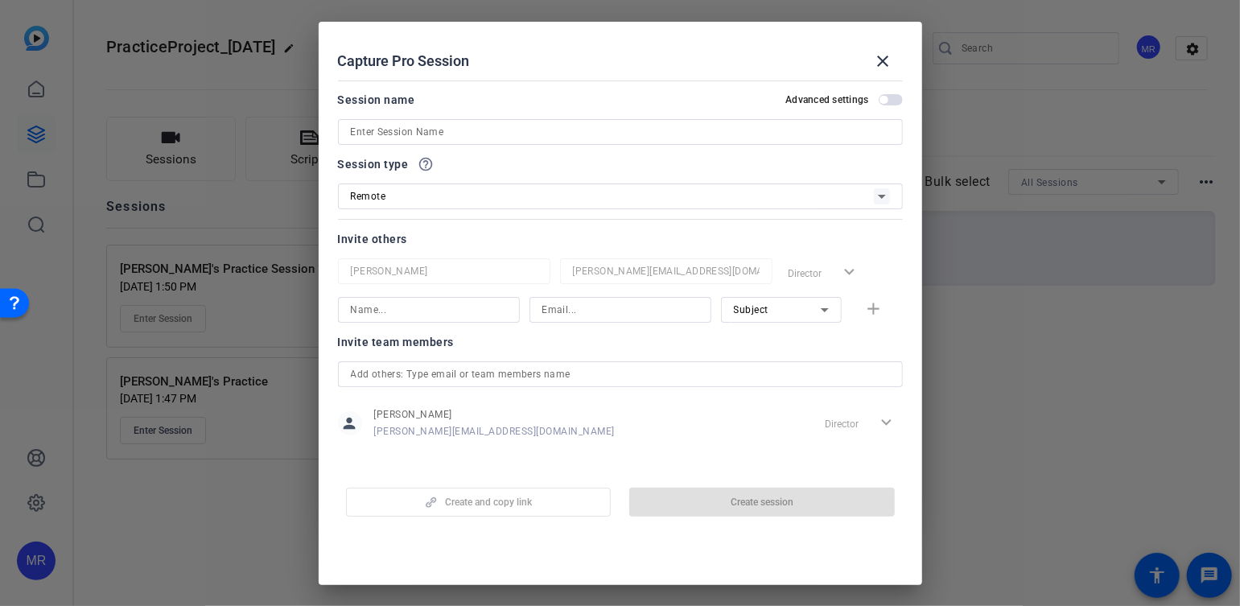
click at [415, 134] on input at bounding box center [620, 131] width 539 height 19
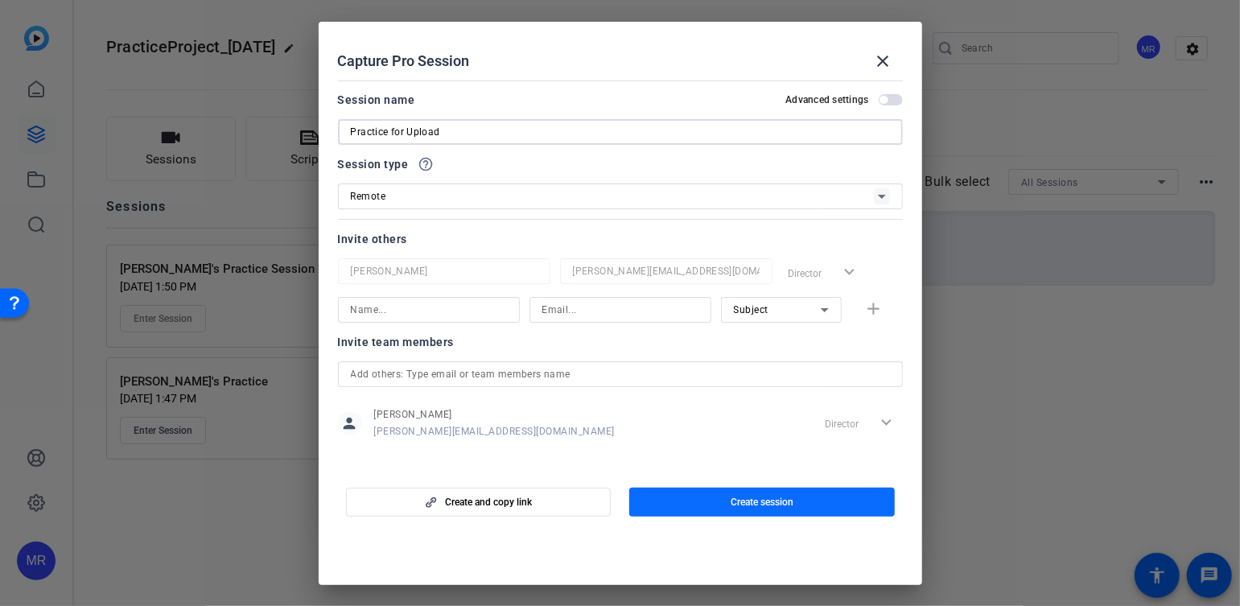
type input "Practice for Upload"
click at [739, 501] on span "Create session" at bounding box center [762, 502] width 63 height 13
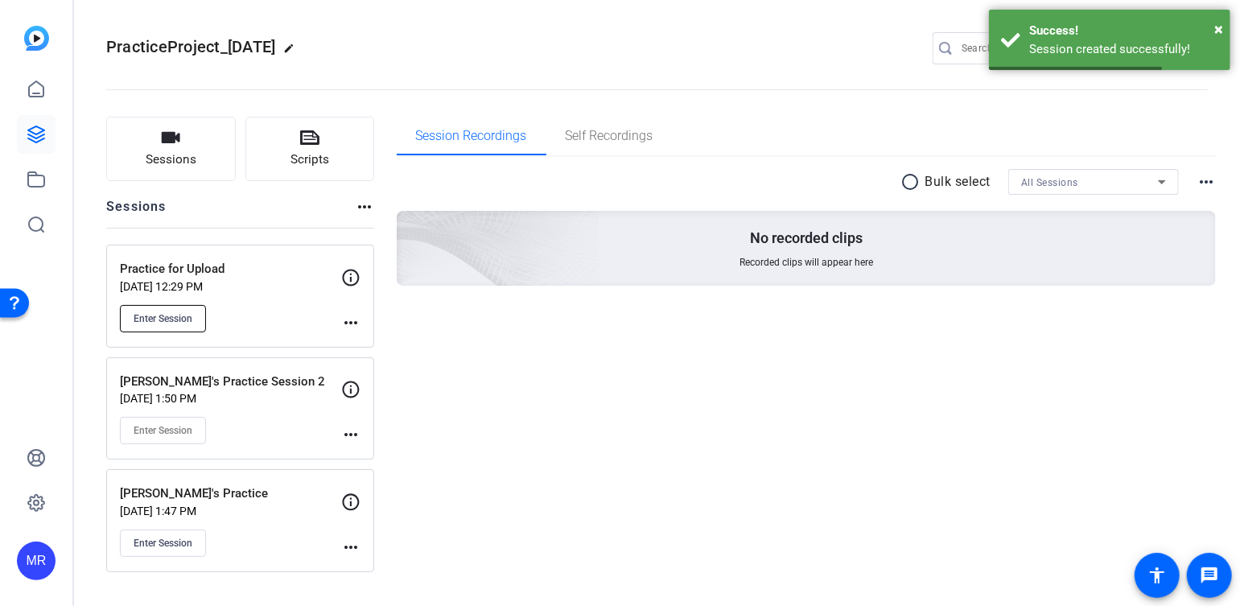
click at [156, 315] on span "Enter Session" at bounding box center [163, 318] width 59 height 13
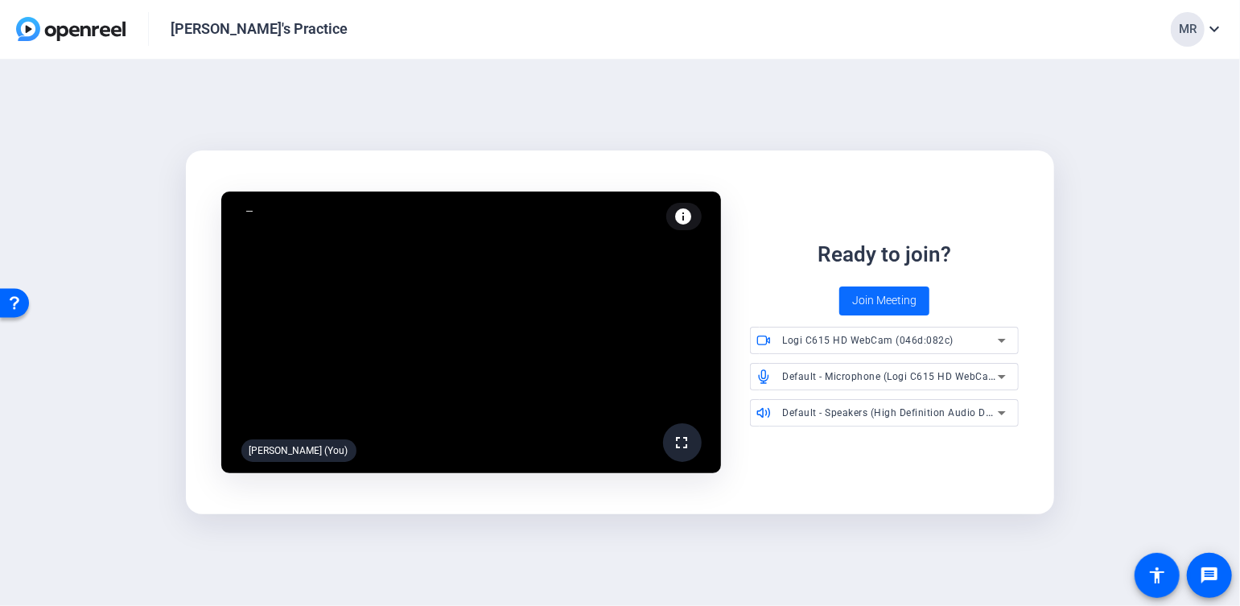
click at [910, 299] on span "Join Meeting" at bounding box center [884, 300] width 64 height 17
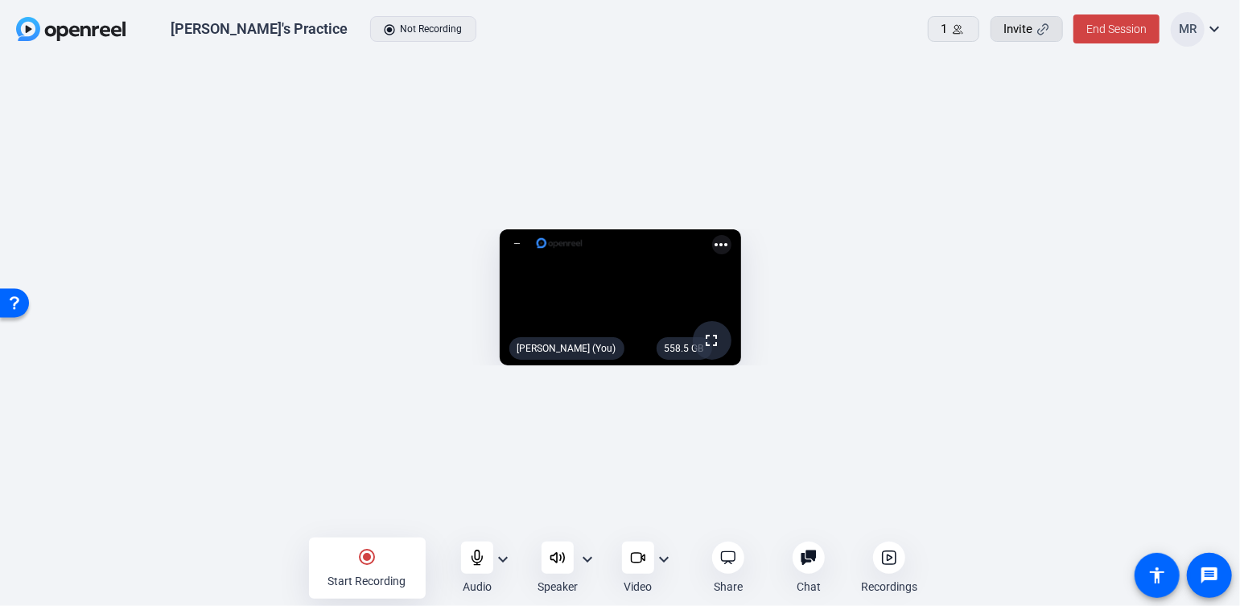
click at [1022, 33] on span "Invite" at bounding box center [1018, 29] width 29 height 19
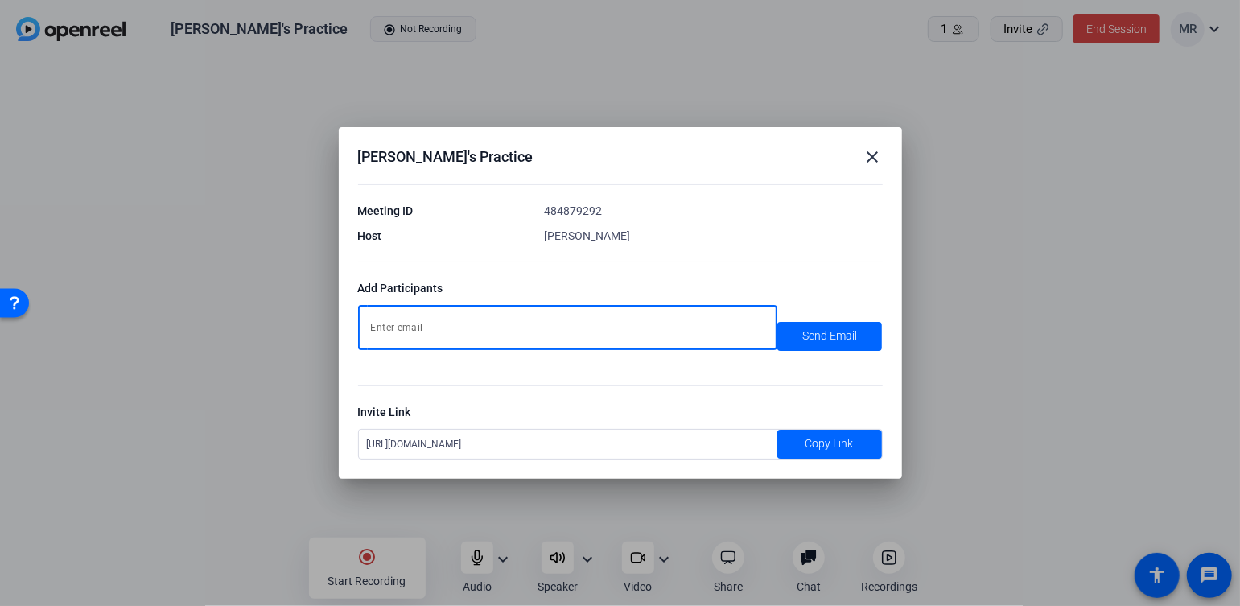
click at [877, 154] on mat-icon "close" at bounding box center [872, 156] width 19 height 19
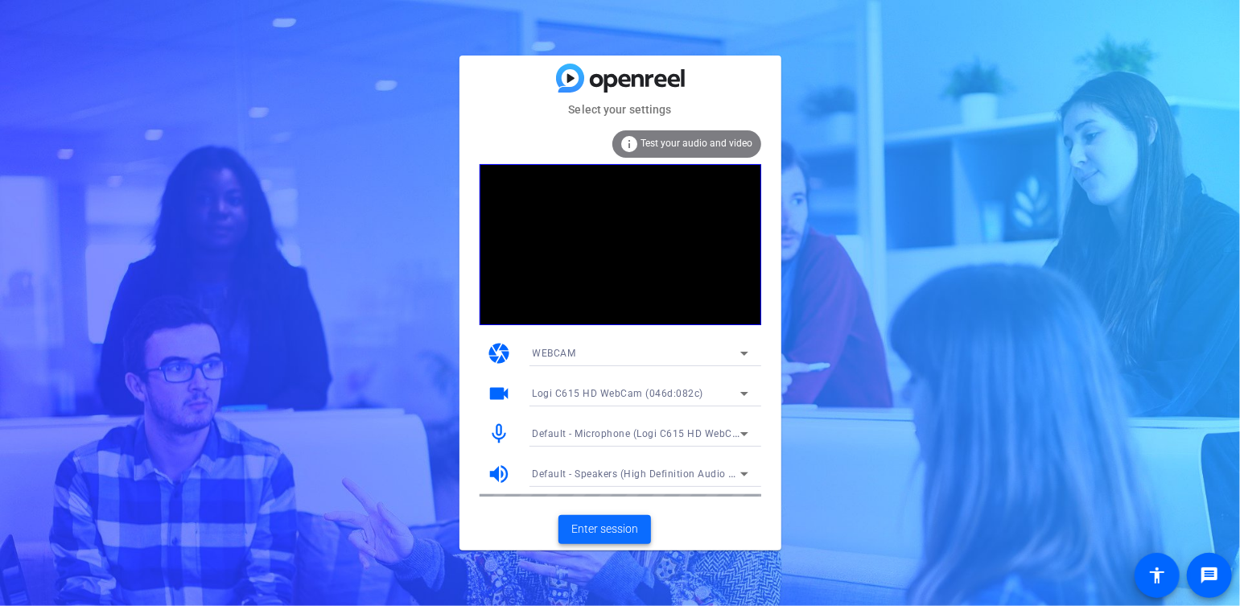
click at [611, 532] on span "Enter session" at bounding box center [604, 529] width 67 height 17
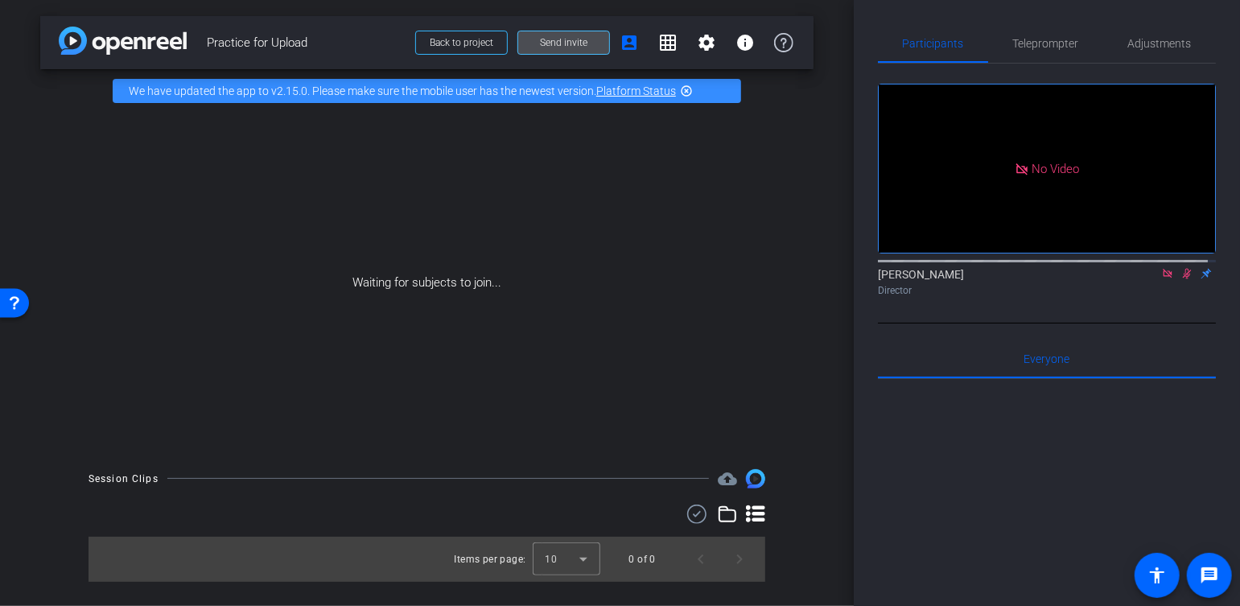
click at [585, 44] on span "Send invite" at bounding box center [563, 42] width 47 height 13
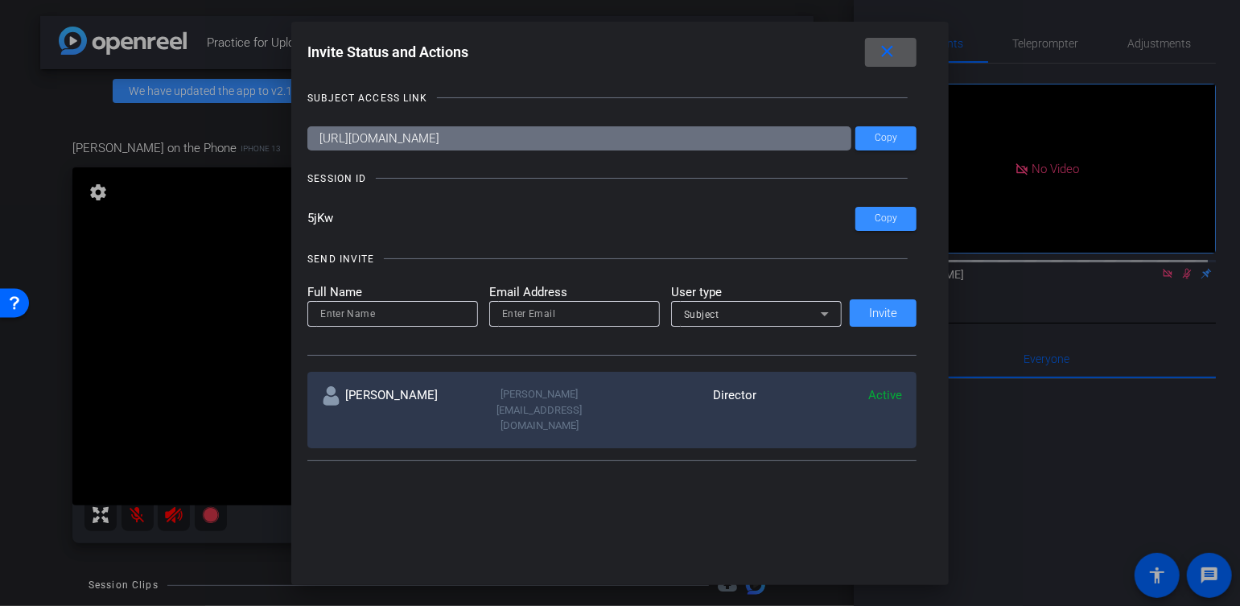
click at [200, 373] on div at bounding box center [620, 303] width 1240 height 606
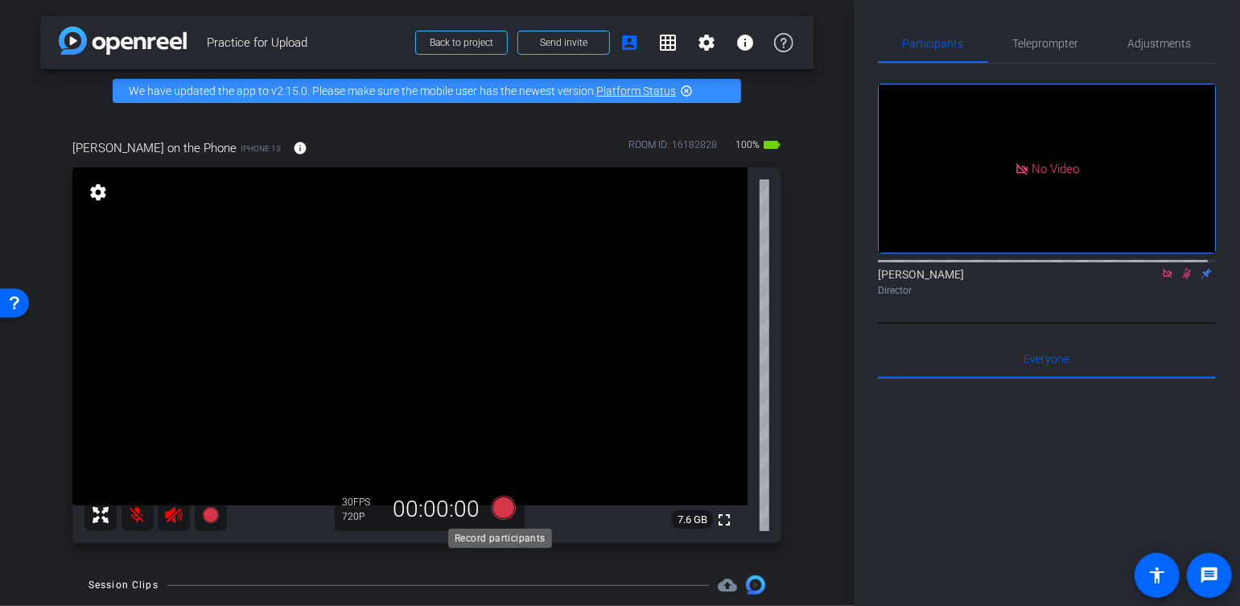
click at [500, 511] on icon at bounding box center [503, 508] width 24 height 24
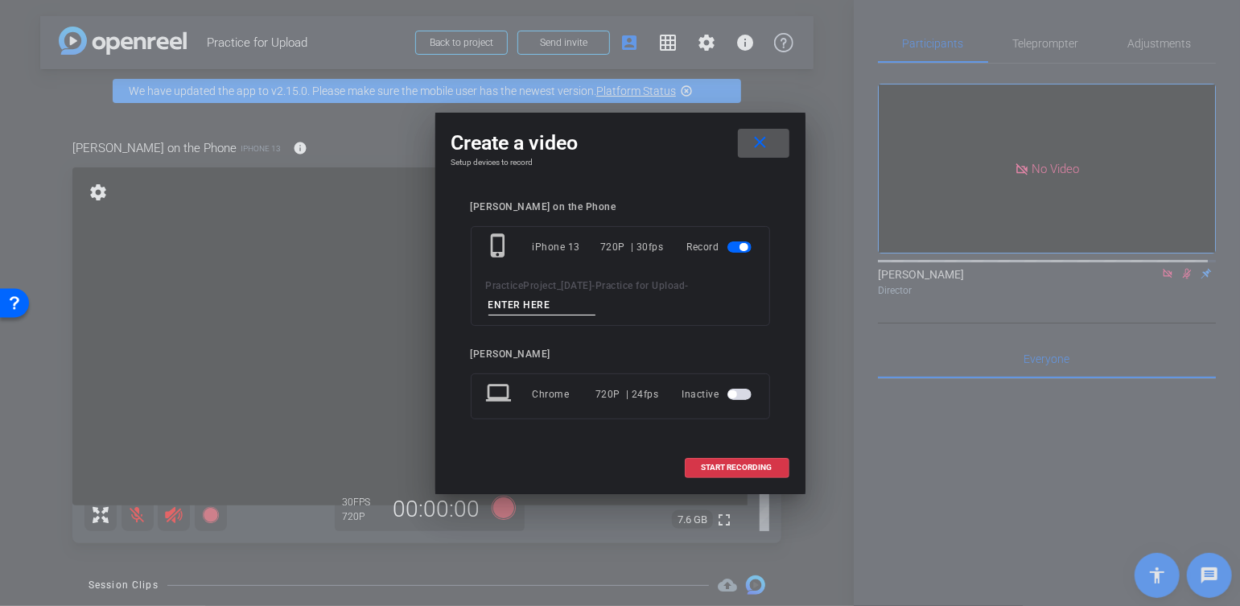
click at [756, 146] on mat-icon "close" at bounding box center [760, 143] width 20 height 20
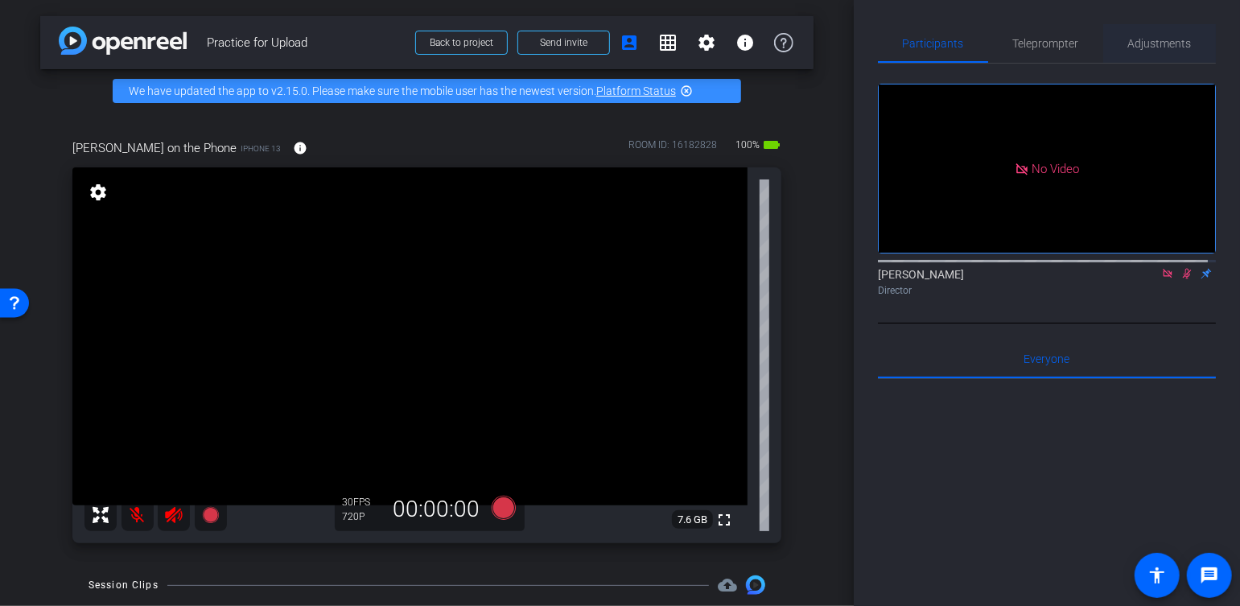
click at [1161, 43] on span "Adjustments" at bounding box center [1160, 43] width 64 height 11
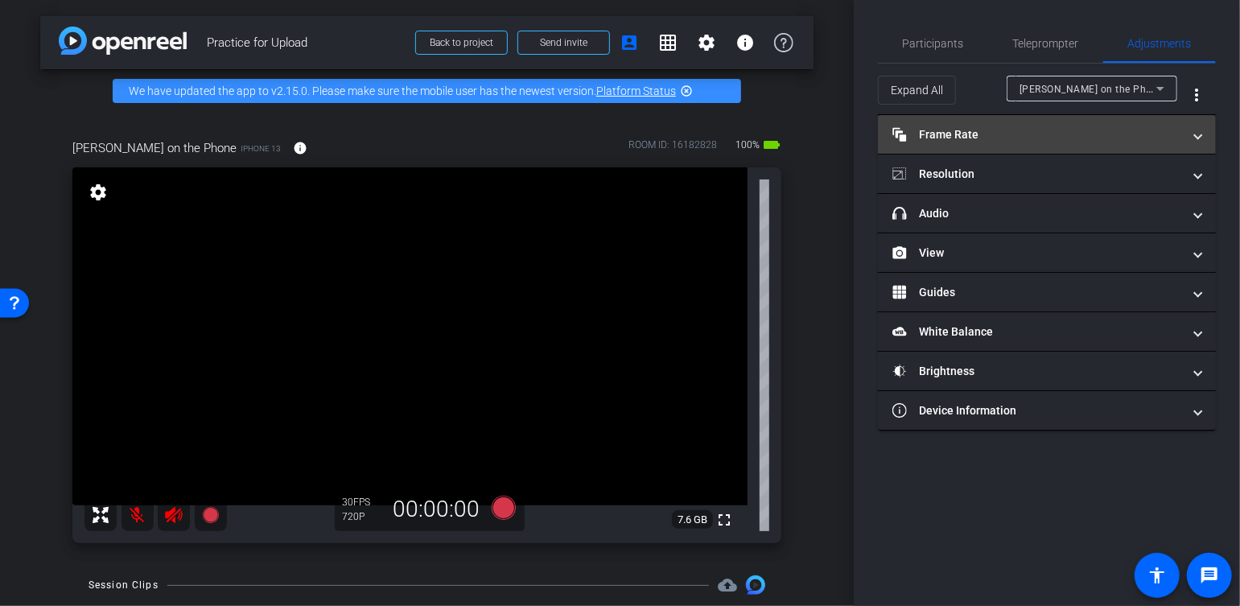
click at [1016, 138] on mat-panel-title "Frame Rate Frame Rate" at bounding box center [1037, 134] width 290 height 17
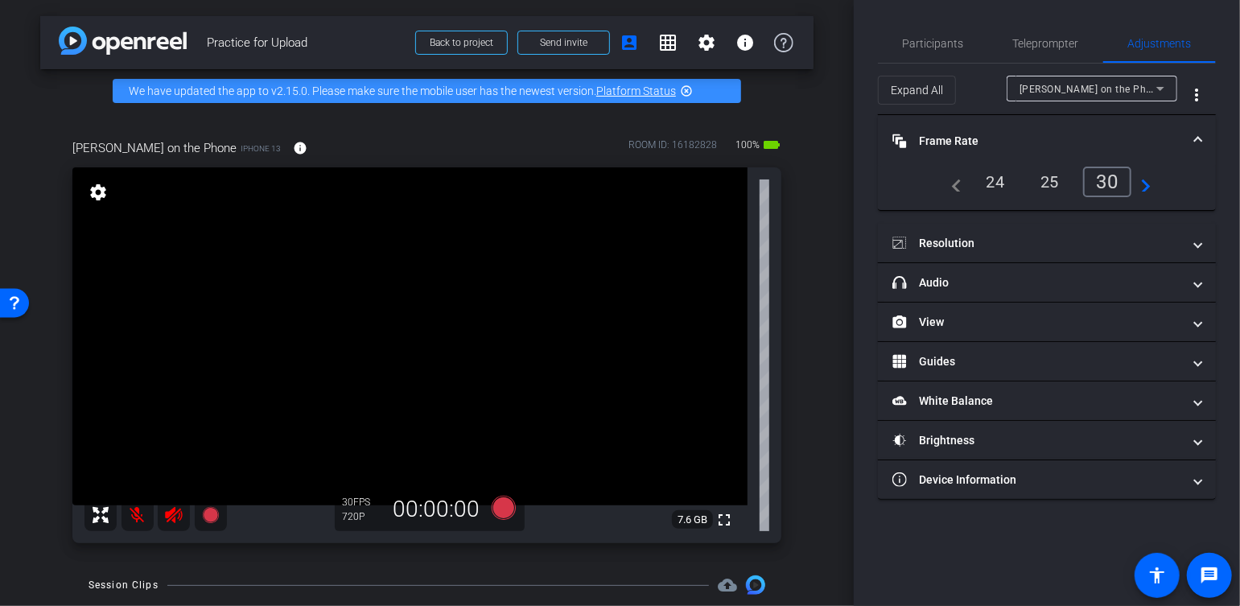
click at [1148, 186] on mat-icon "navigate_next" at bounding box center [1140, 181] width 19 height 19
click at [1115, 186] on div "60" at bounding box center [1111, 181] width 43 height 27
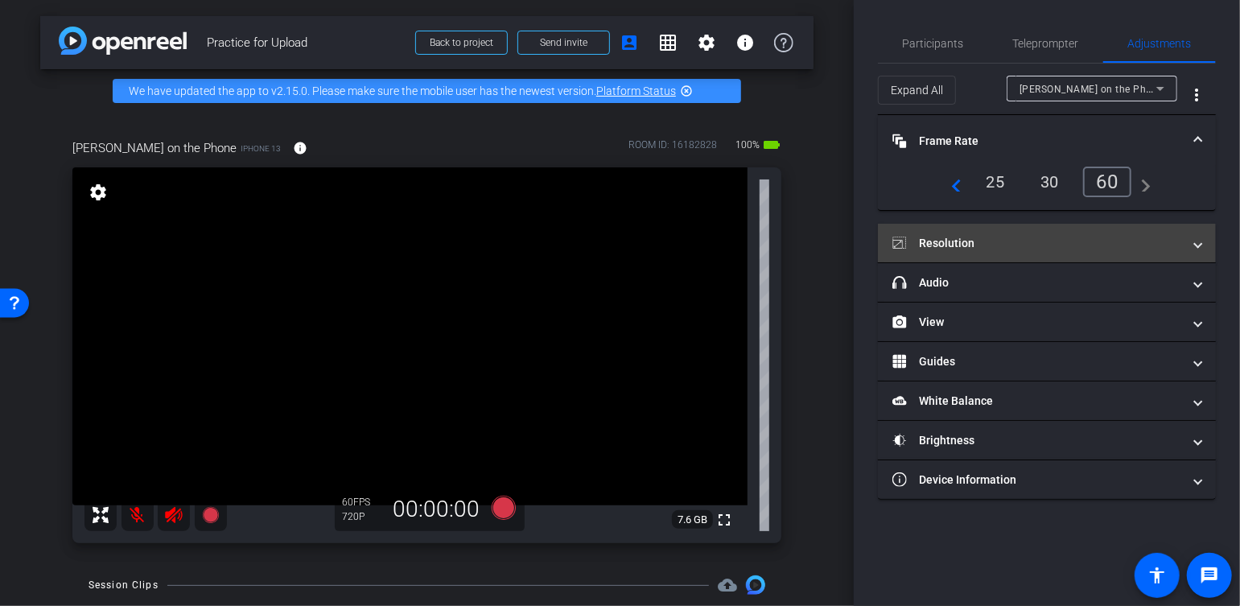
click at [1078, 236] on mat-panel-title "Resolution" at bounding box center [1037, 243] width 290 height 17
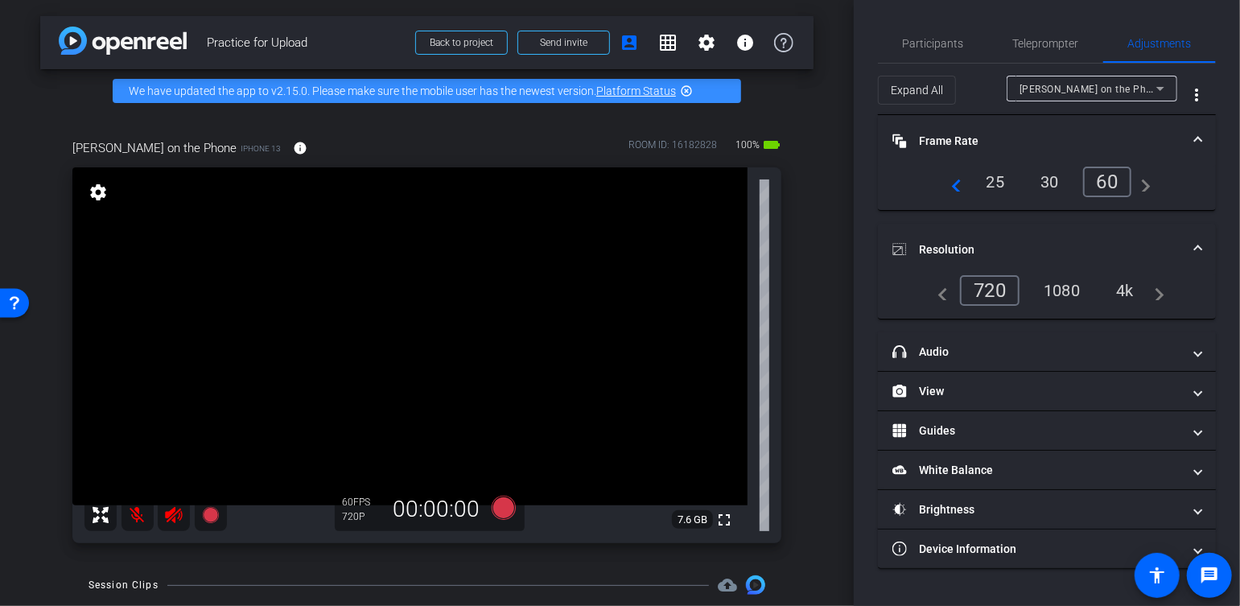
click at [1117, 286] on div "4k" at bounding box center [1125, 290] width 42 height 27
click at [504, 507] on icon at bounding box center [503, 508] width 24 height 24
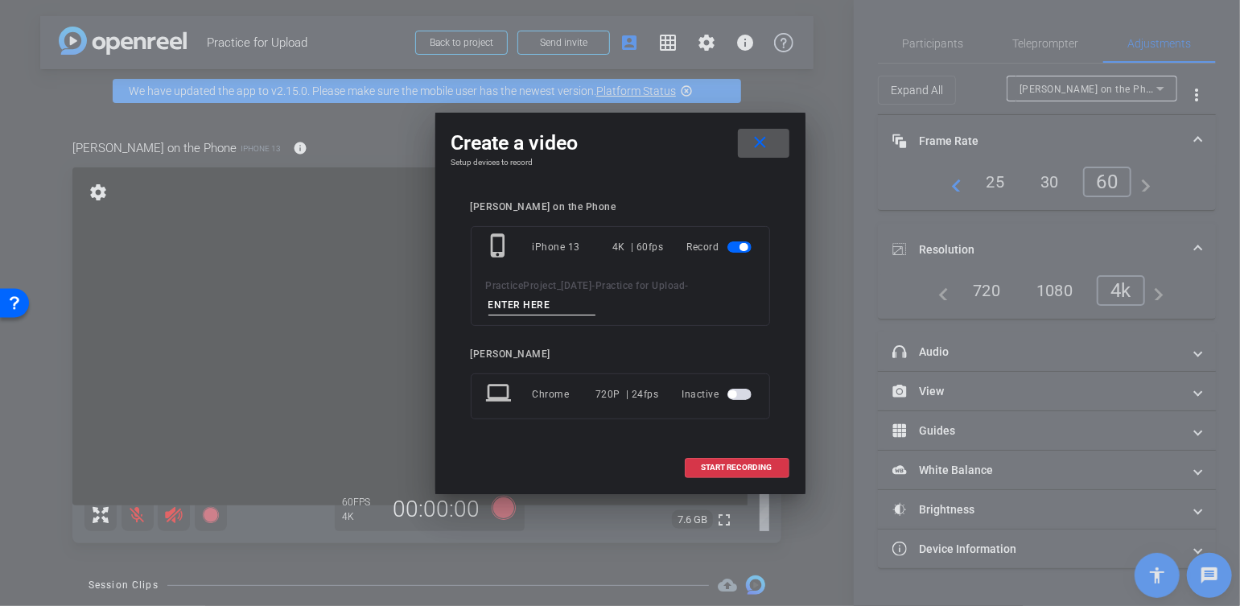
click at [550, 303] on input at bounding box center [542, 305] width 108 height 20
type input "1"
click at [703, 472] on span at bounding box center [737, 467] width 103 height 39
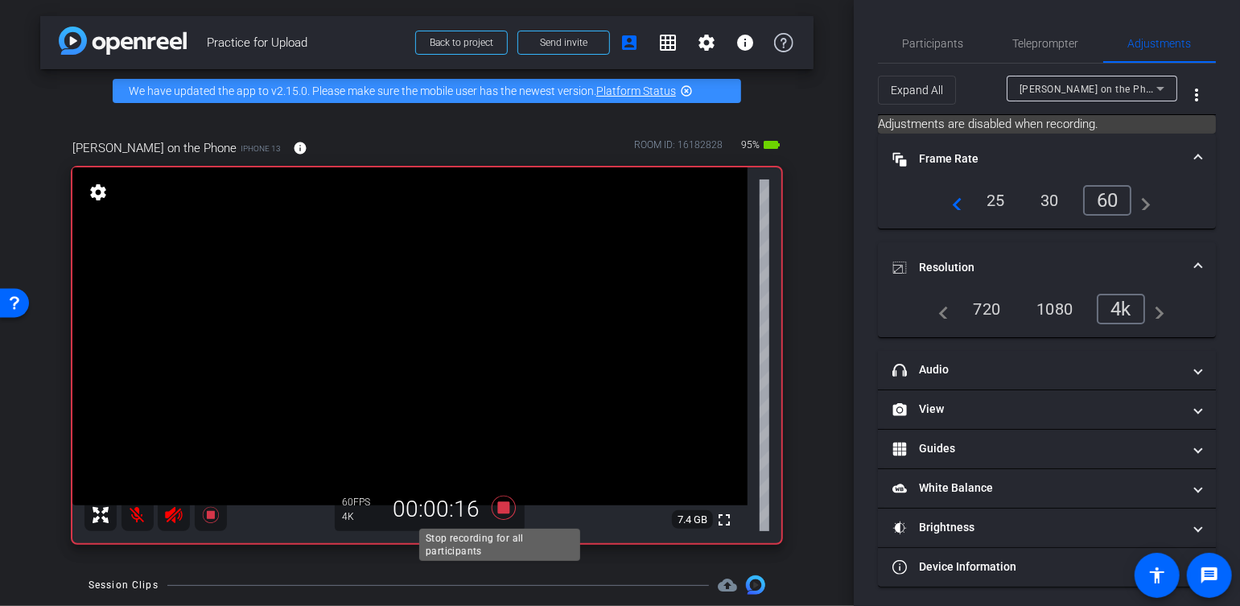
click at [498, 504] on icon at bounding box center [503, 508] width 24 height 24
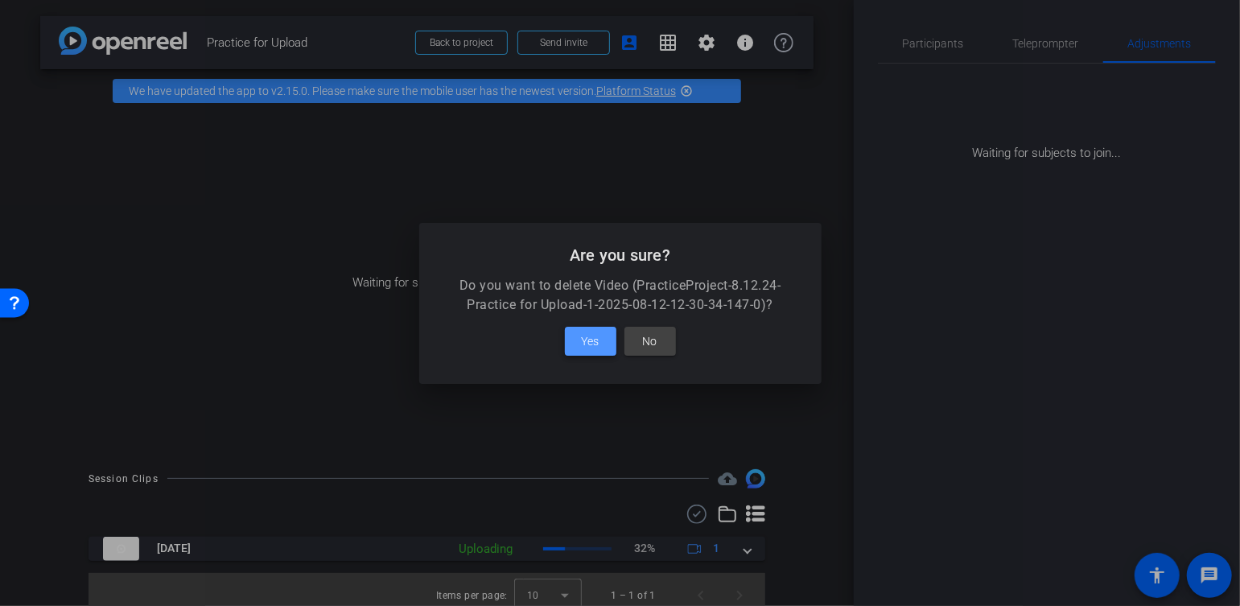
click at [584, 345] on span "Yes" at bounding box center [591, 341] width 18 height 19
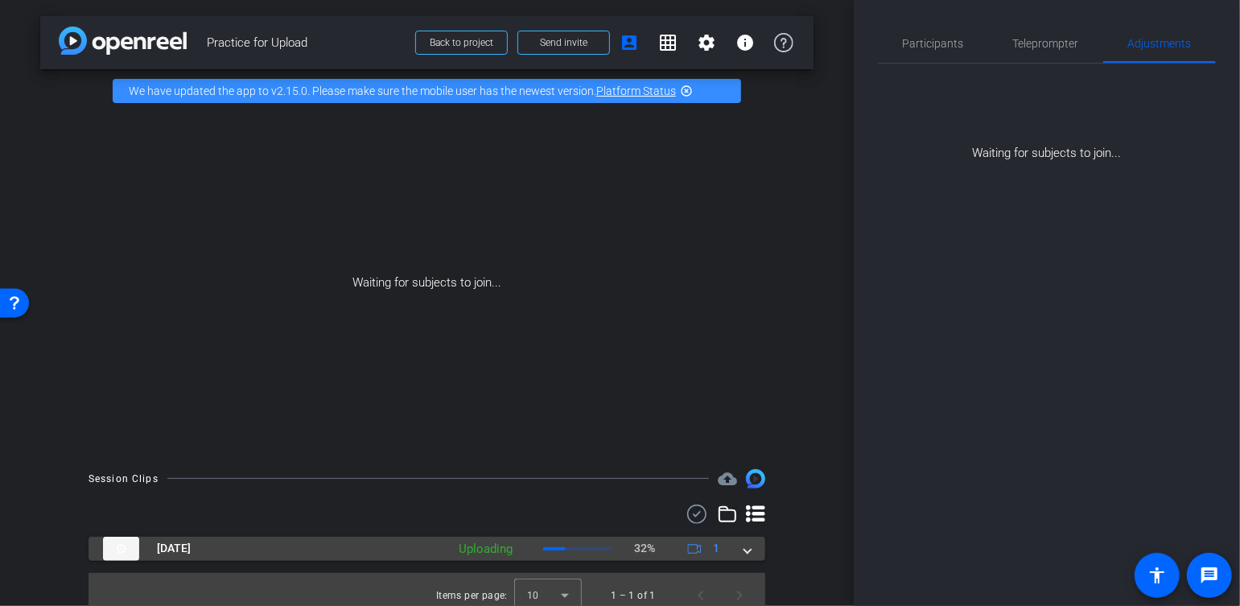
click at [744, 550] on span at bounding box center [747, 548] width 6 height 17
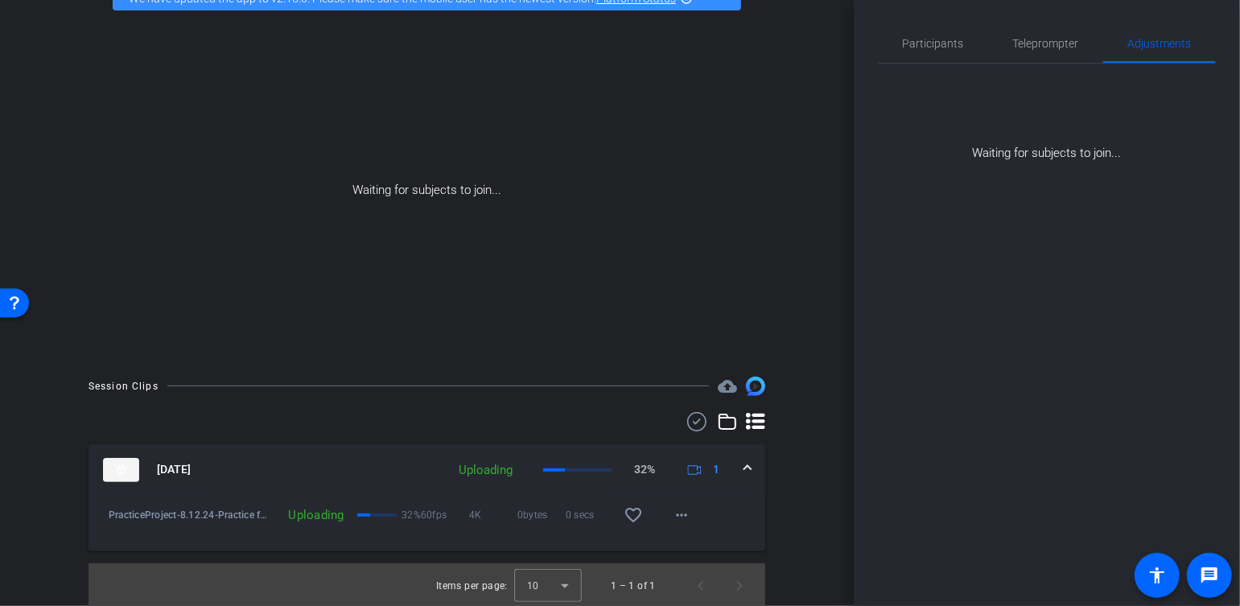
scroll to position [94, 0]
click at [673, 515] on mat-icon "more_horiz" at bounding box center [681, 513] width 19 height 19
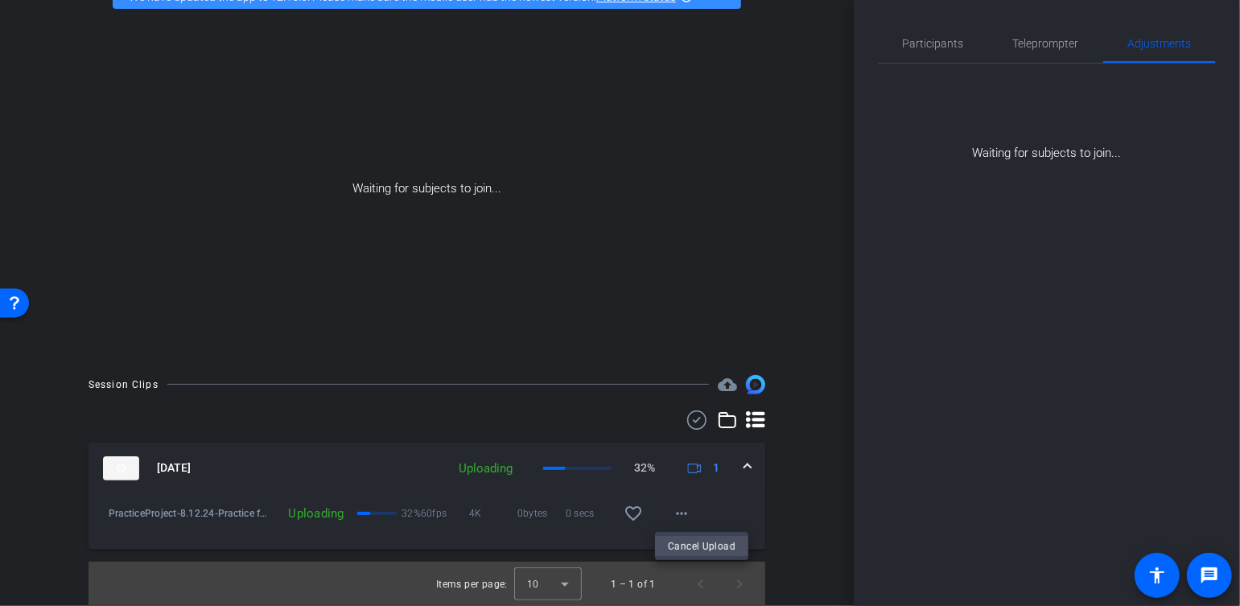
click at [706, 547] on span "Cancel Upload" at bounding box center [702, 546] width 68 height 19
